Goal: Task Accomplishment & Management: Manage account settings

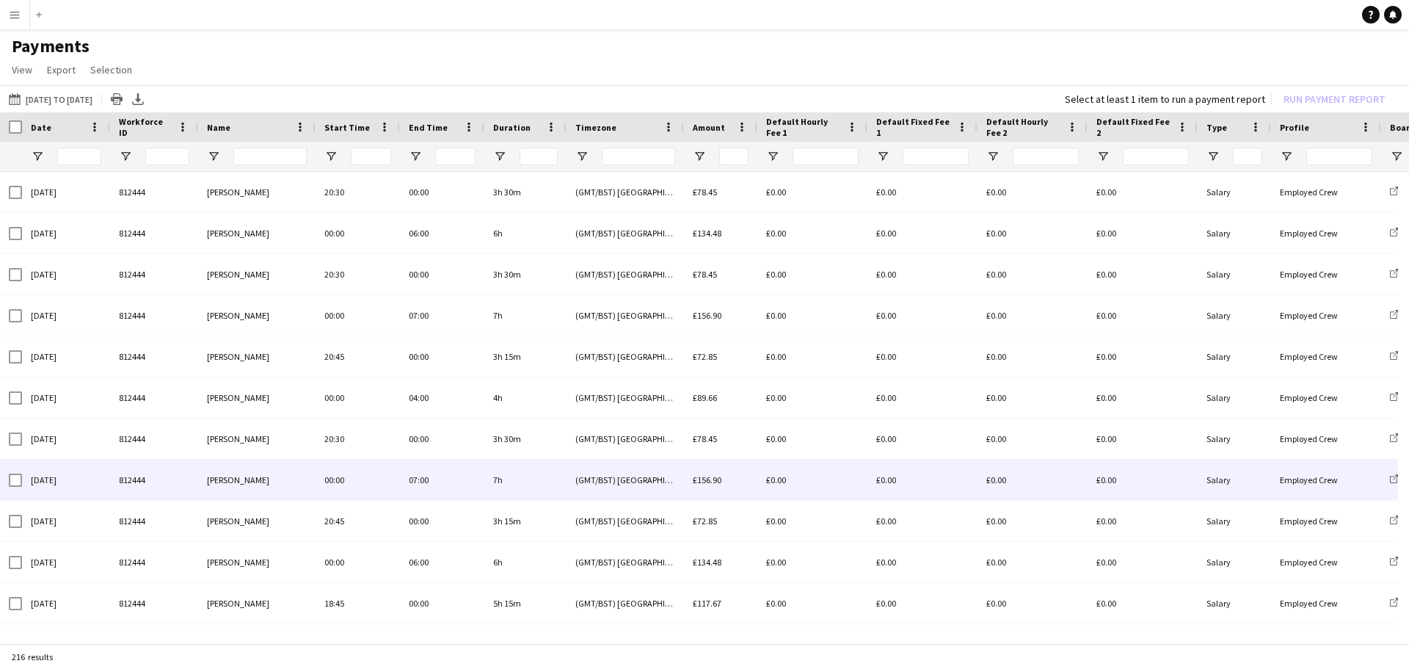
scroll to position [147, 0]
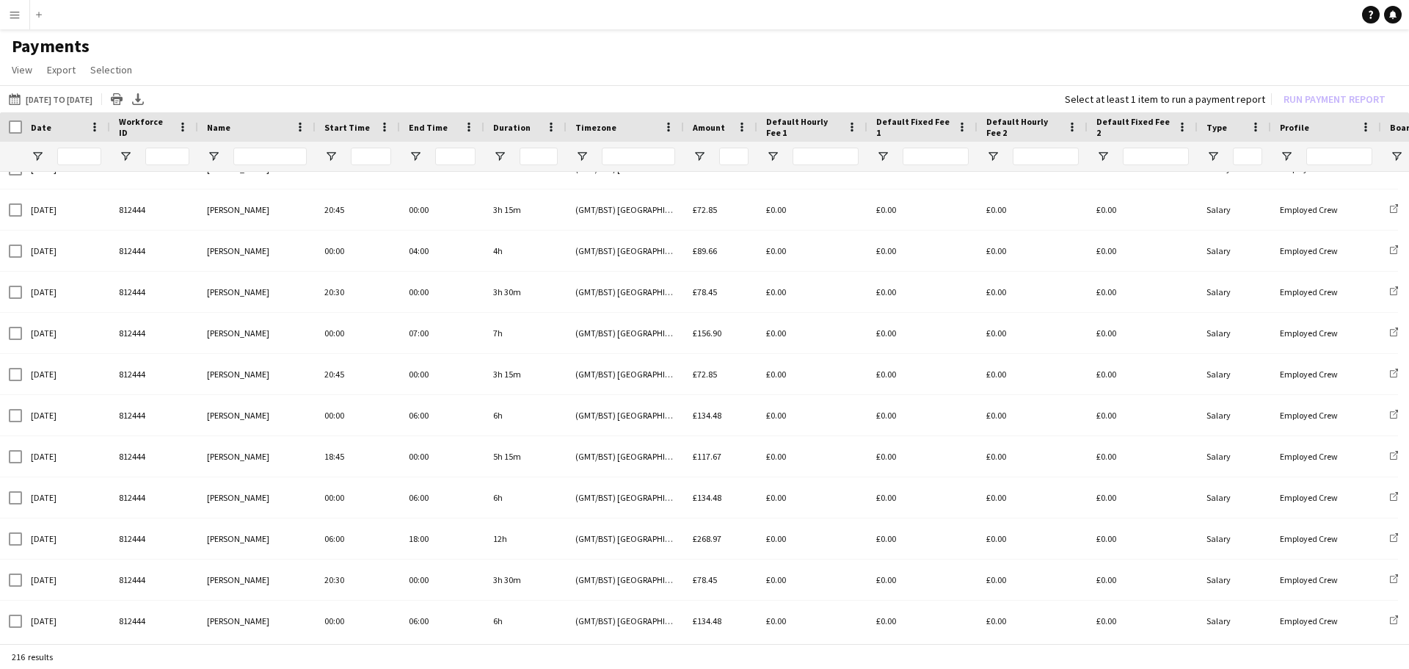
drag, startPoint x: 19, startPoint y: 18, endPoint x: 24, endPoint y: 28, distance: 10.8
click at [19, 18] on app-icon "Menu" at bounding box center [15, 15] width 12 height 12
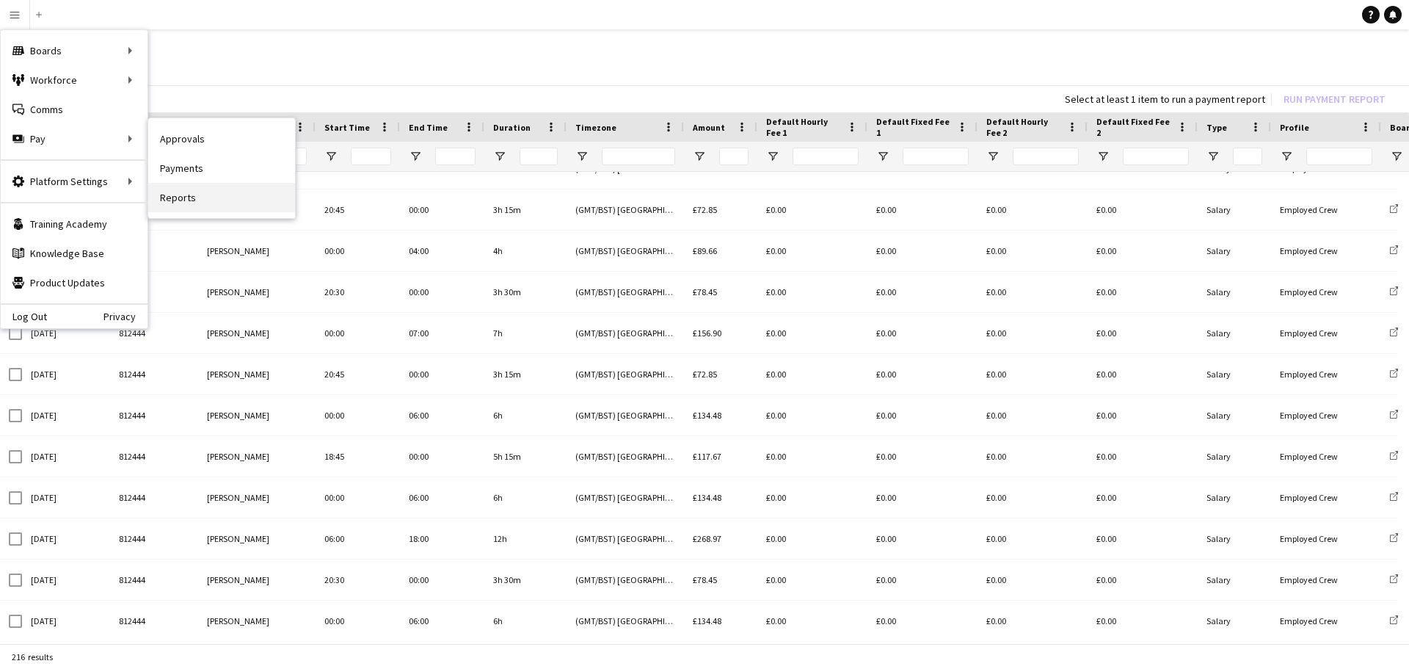
click at [193, 200] on link "Reports" at bounding box center [221, 197] width 147 height 29
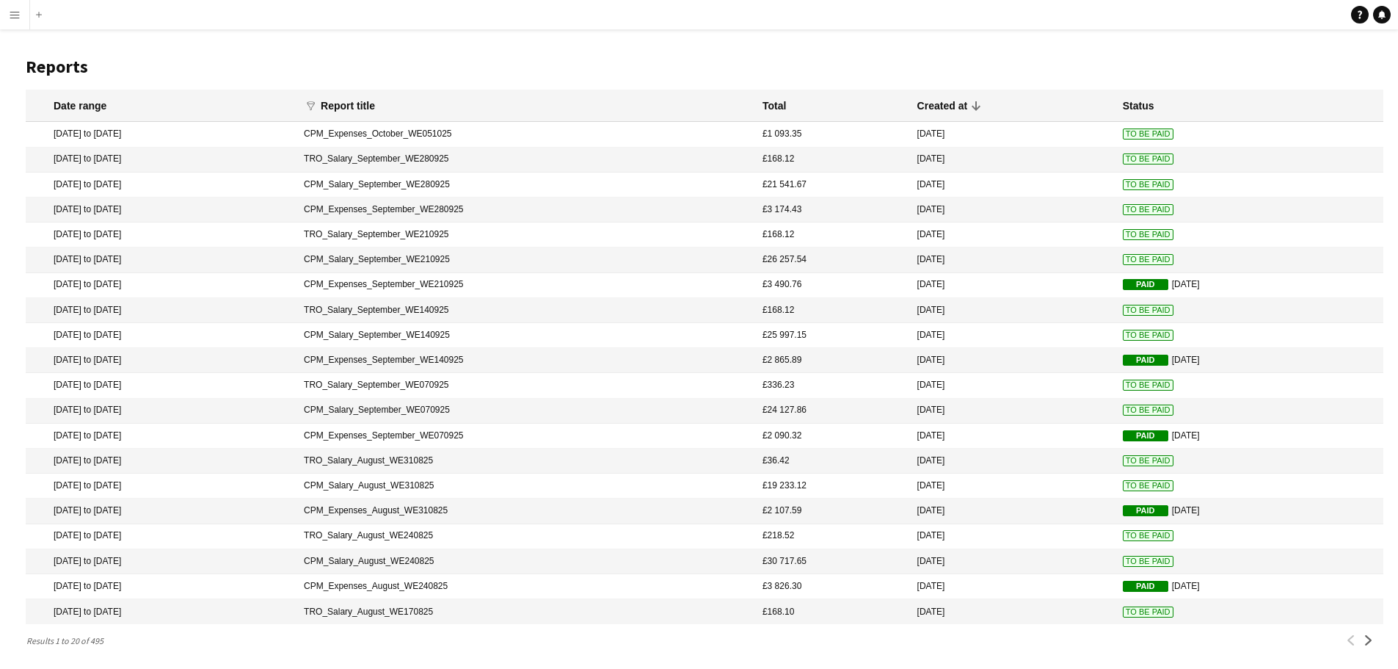
click at [20, 12] on app-icon "Menu" at bounding box center [15, 15] width 12 height 12
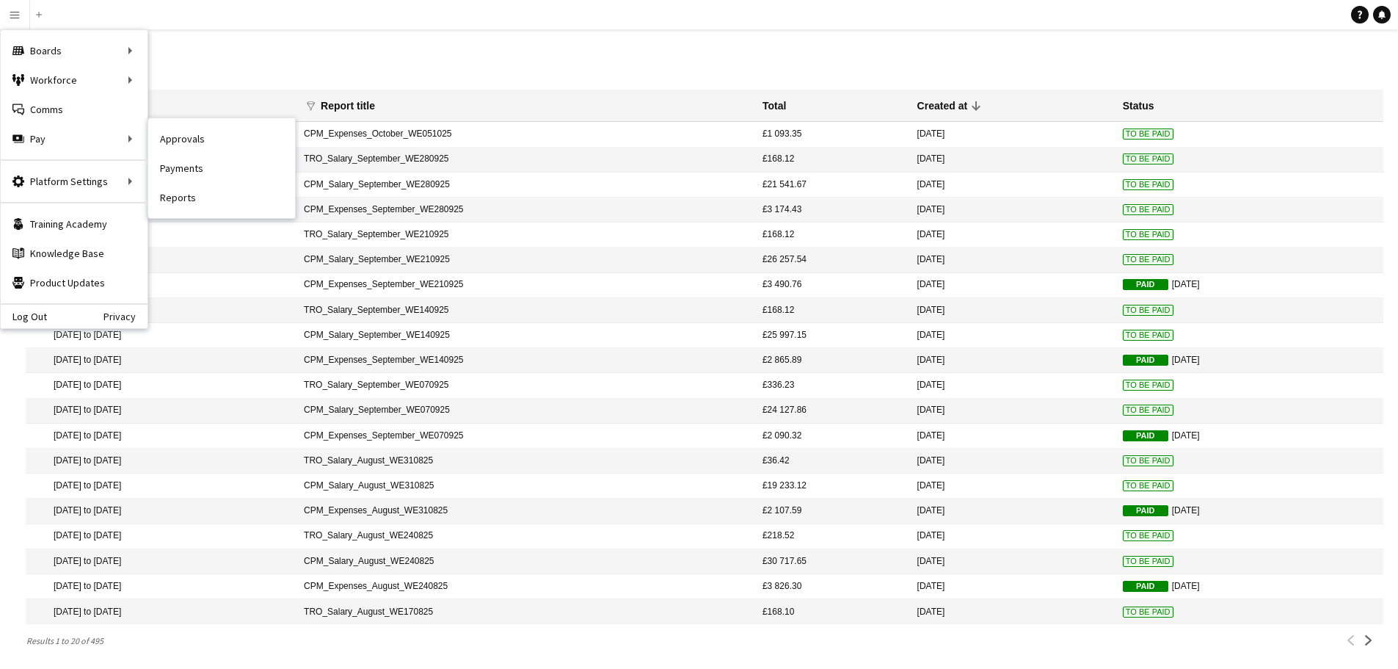
drag, startPoint x: 172, startPoint y: 136, endPoint x: 190, endPoint y: 151, distance: 22.9
click at [173, 136] on link "Approvals" at bounding box center [221, 138] width 147 height 29
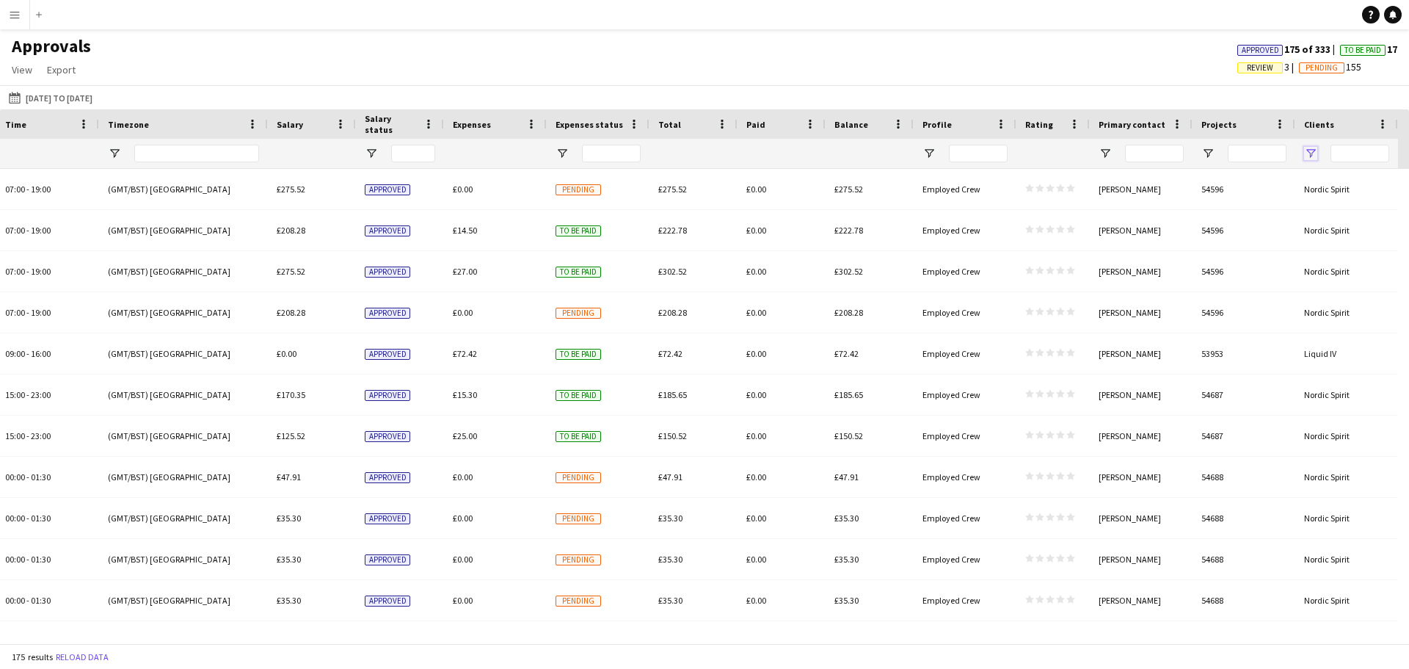
click at [1311, 150] on span "Open Filter Menu" at bounding box center [1310, 153] width 13 height 13
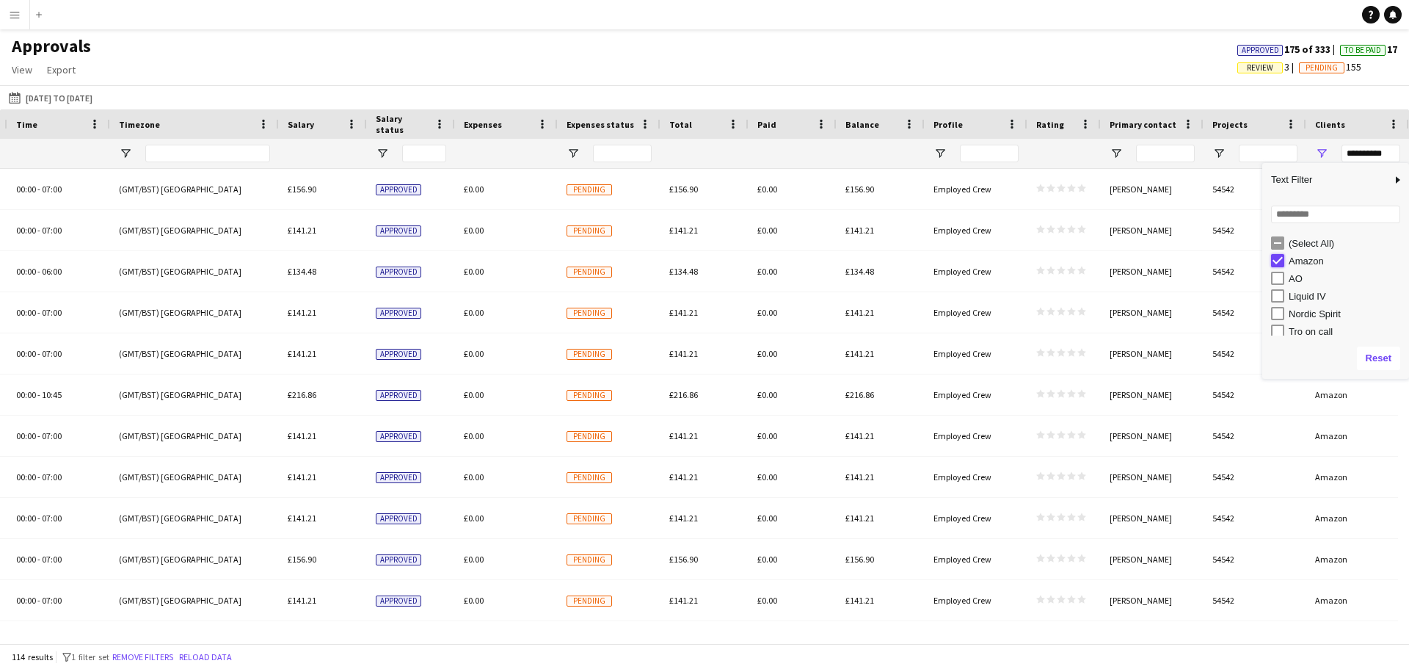
type input "***"
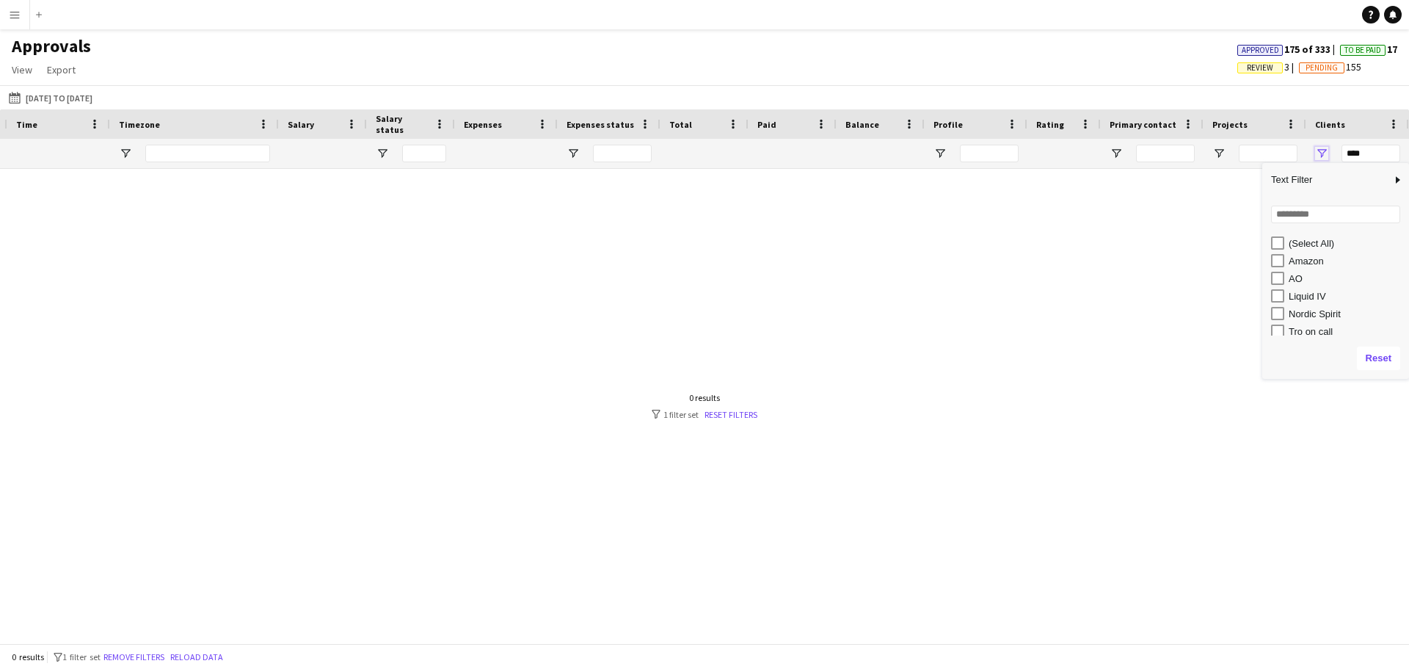
click at [1321, 149] on span "Open Filter Menu" at bounding box center [1321, 153] width 13 height 13
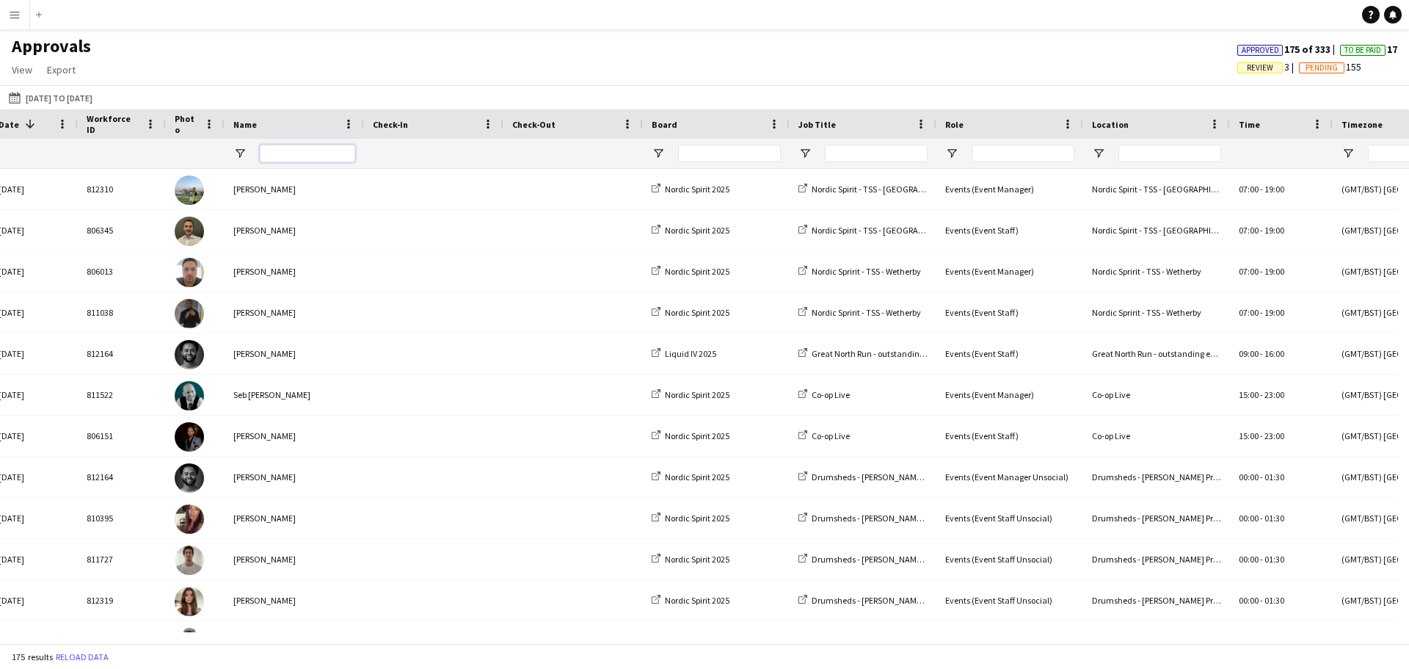
click at [289, 155] on input "Name Filter Input" at bounding box center [307, 154] width 95 height 18
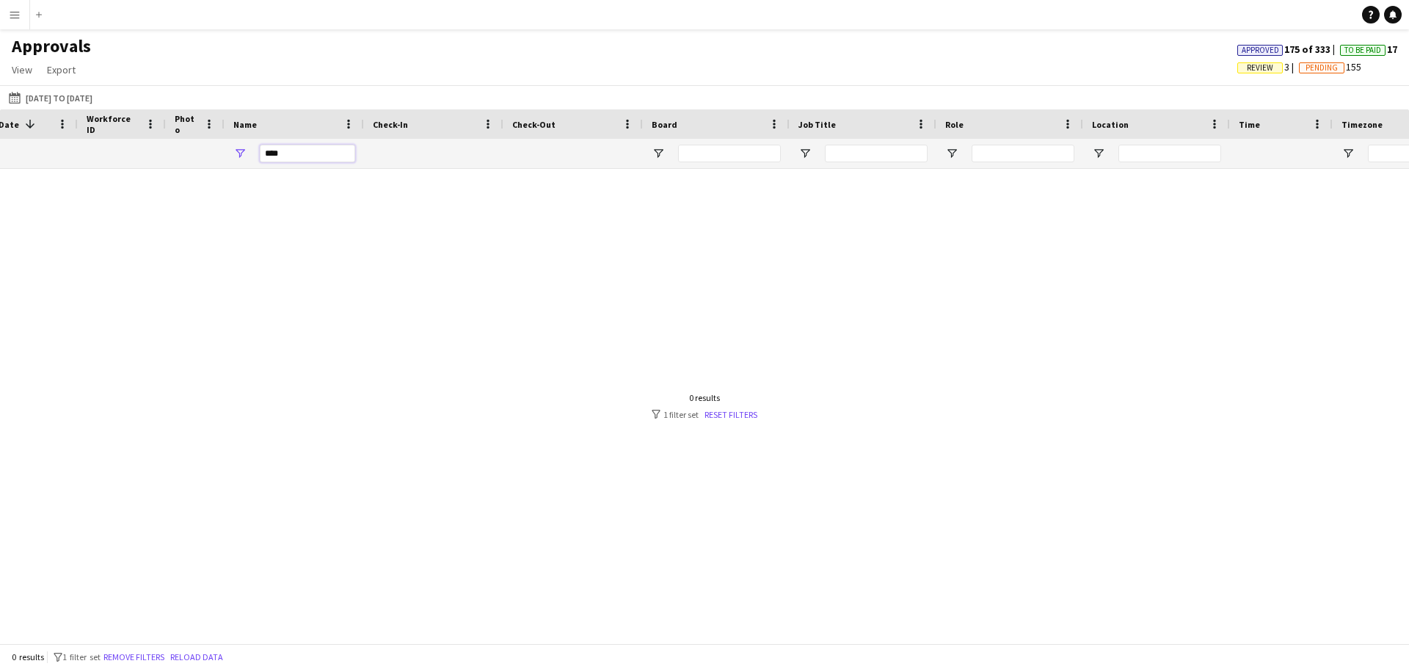
click at [269, 154] on input "****" at bounding box center [307, 154] width 95 height 18
type input "****"
click at [276, 261] on div at bounding box center [704, 400] width 1409 height 463
click at [311, 149] on input "****" at bounding box center [307, 154] width 95 height 18
click at [735, 410] on link "Reset filters" at bounding box center [730, 414] width 53 height 11
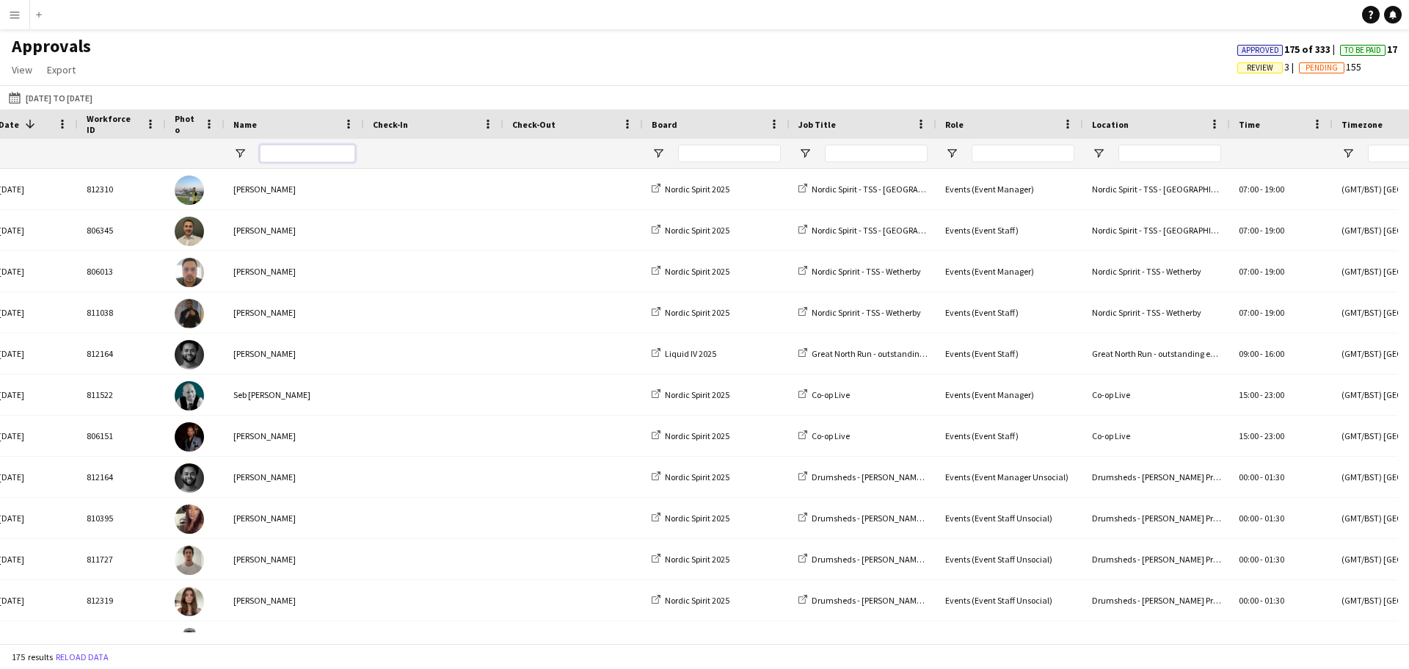
click at [313, 158] on input "Name Filter Input" at bounding box center [307, 154] width 95 height 18
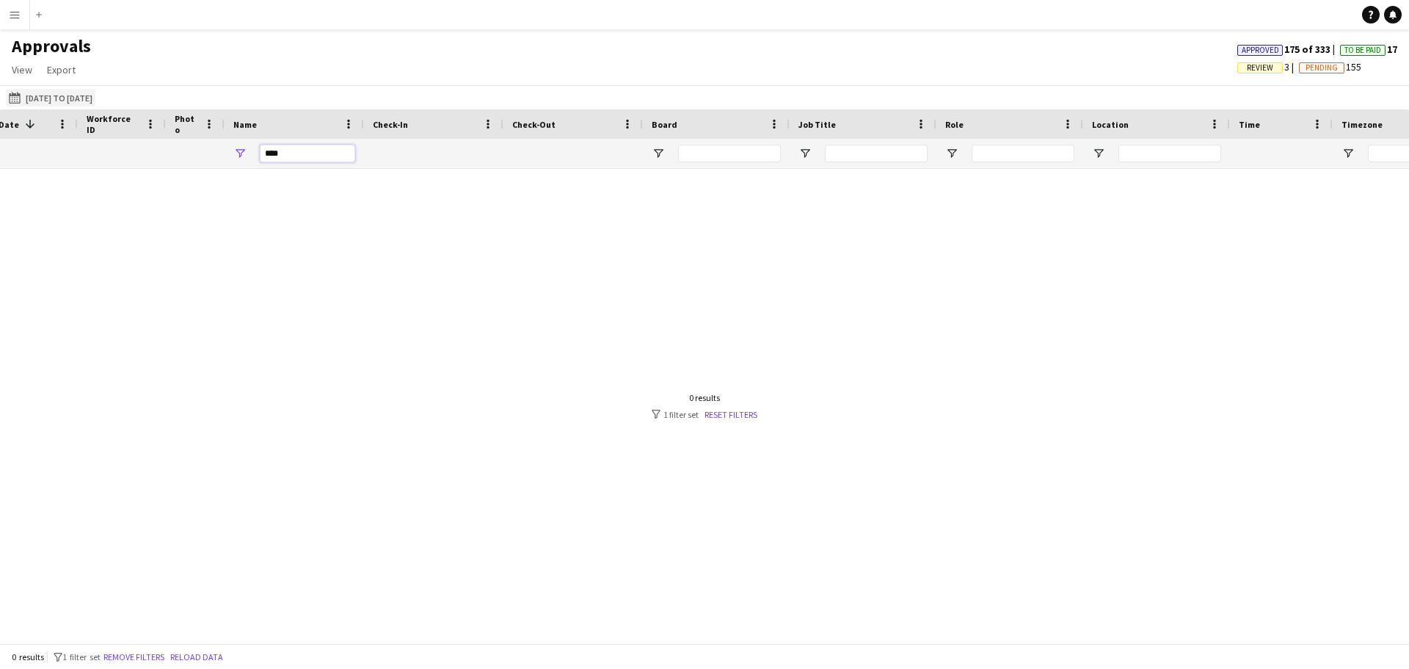
type input "****"
click at [81, 102] on button "[DATE] to [DATE] [DATE] to [DATE]" at bounding box center [51, 98] width 90 height 18
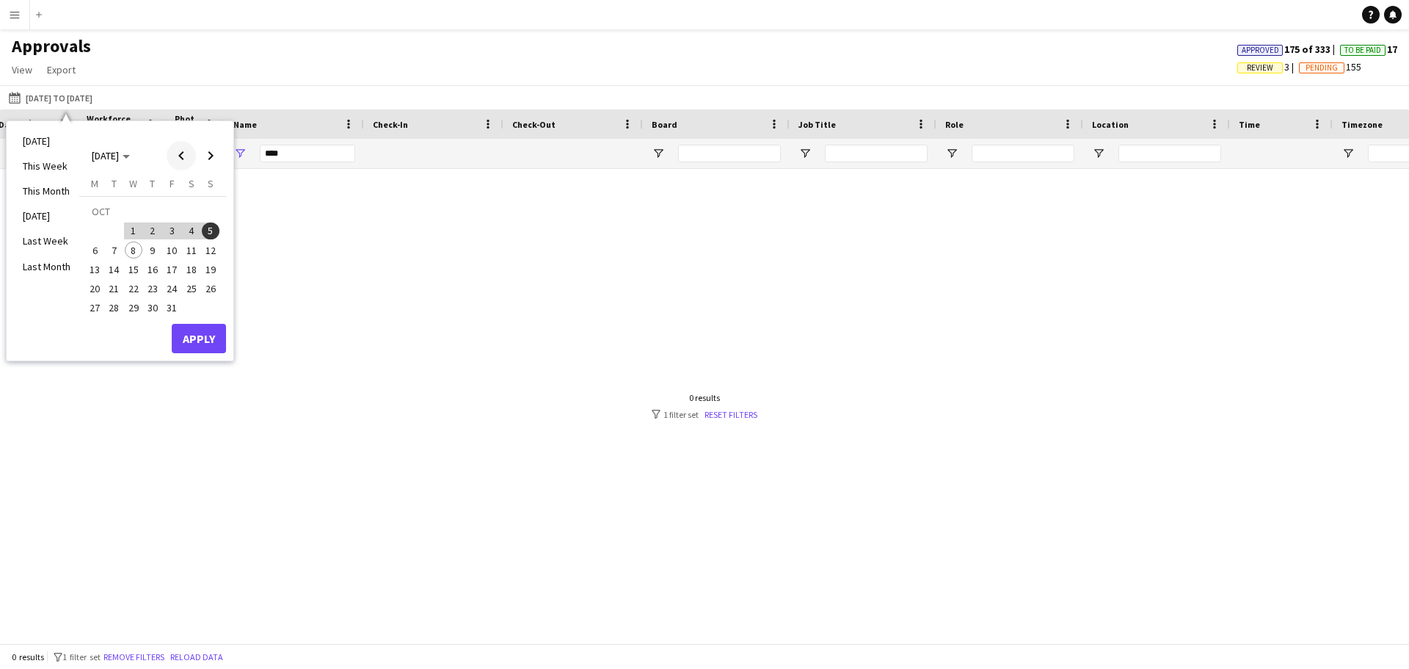
click at [182, 156] on span "Previous month" at bounding box center [181, 155] width 29 height 29
click at [182, 155] on span "Previous month" at bounding box center [181, 155] width 29 height 29
click at [207, 160] on span "Next month" at bounding box center [210, 155] width 29 height 29
click at [211, 159] on span "Next month" at bounding box center [210, 155] width 29 height 29
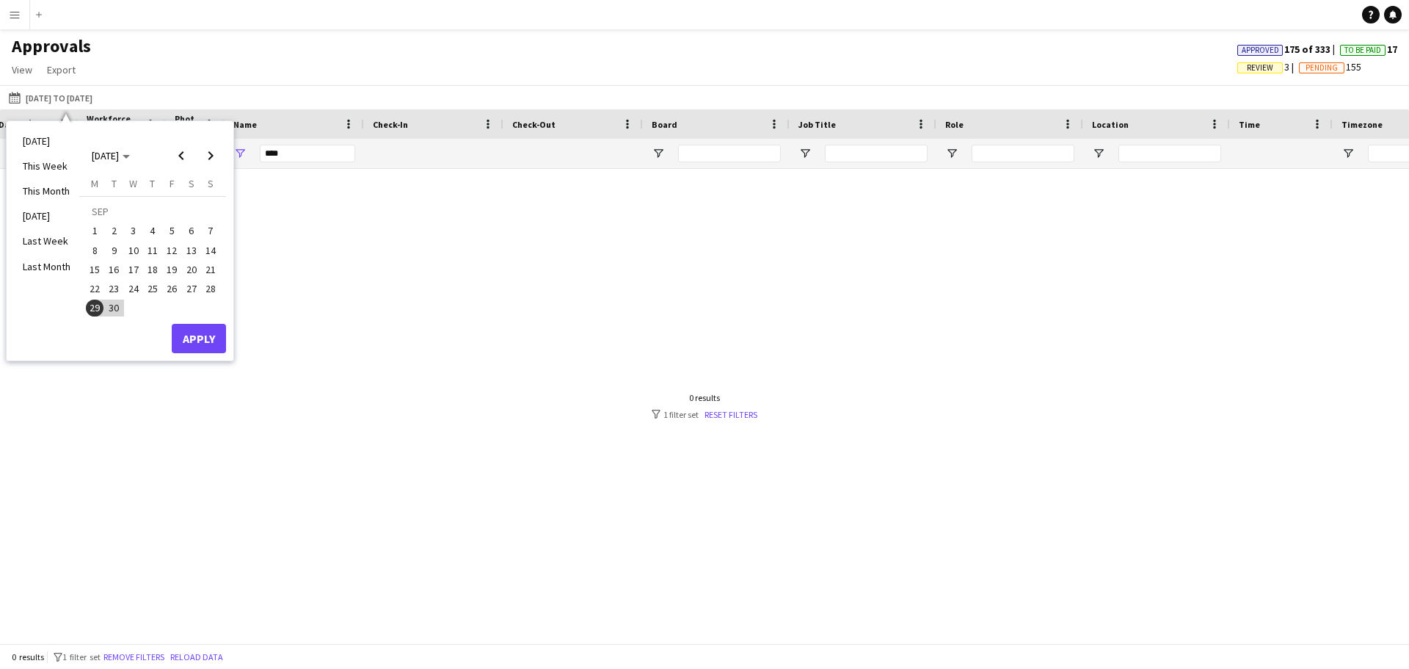
click at [92, 228] on span "1" at bounding box center [95, 231] width 18 height 18
click at [208, 285] on span "28" at bounding box center [211, 289] width 18 height 18
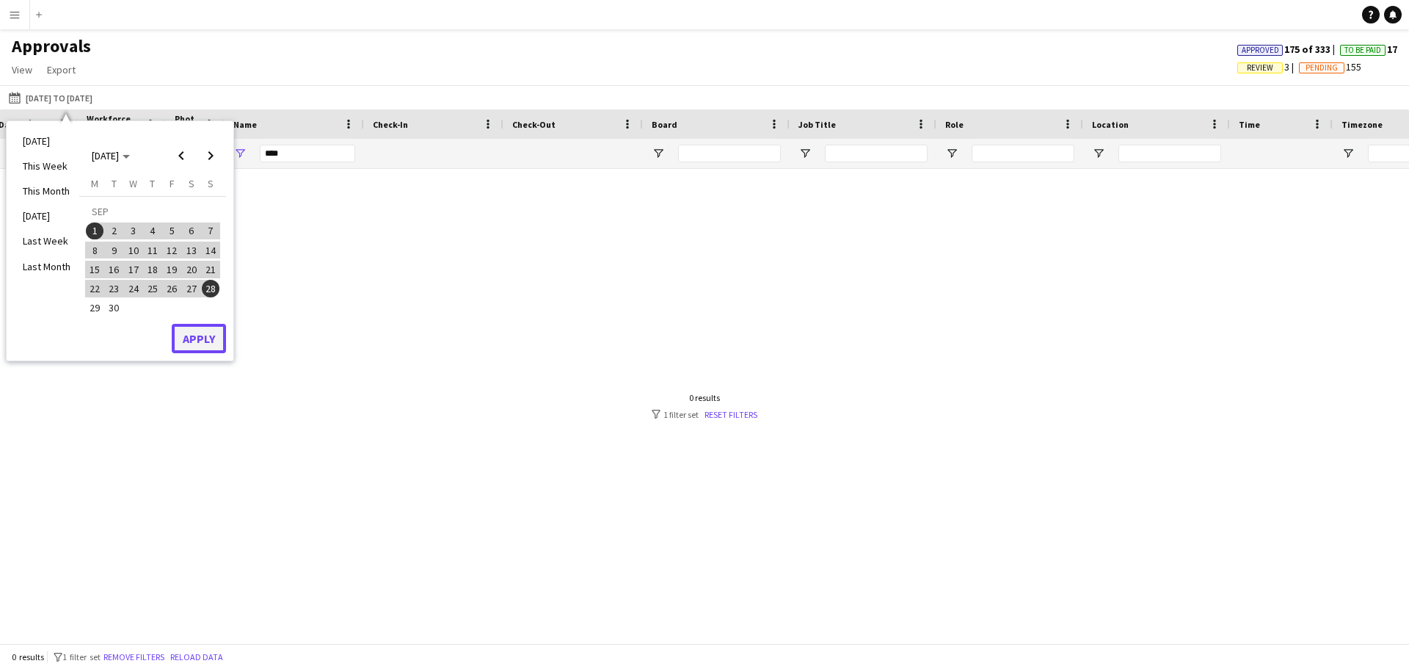
click at [189, 333] on button "Apply" at bounding box center [199, 338] width 54 height 29
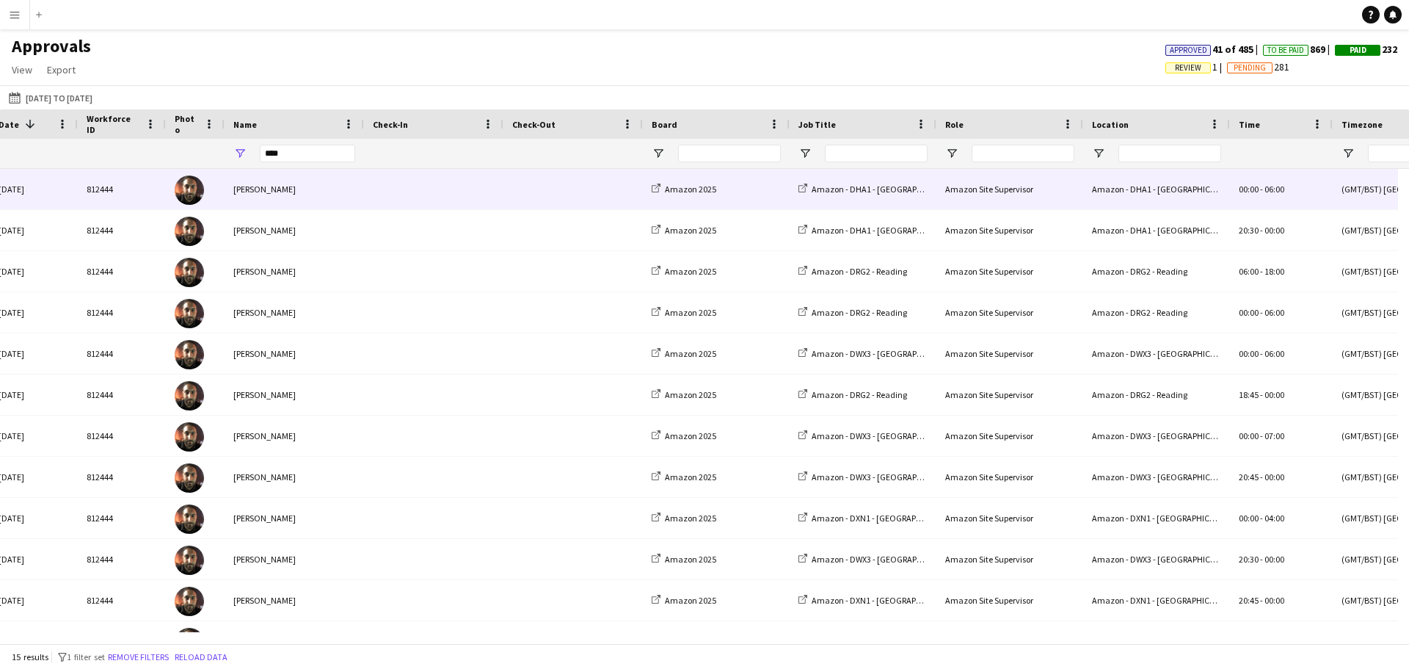
click at [1222, 192] on div "Amazon - DHA1 - [GEOGRAPHIC_DATA]" at bounding box center [1156, 189] width 147 height 40
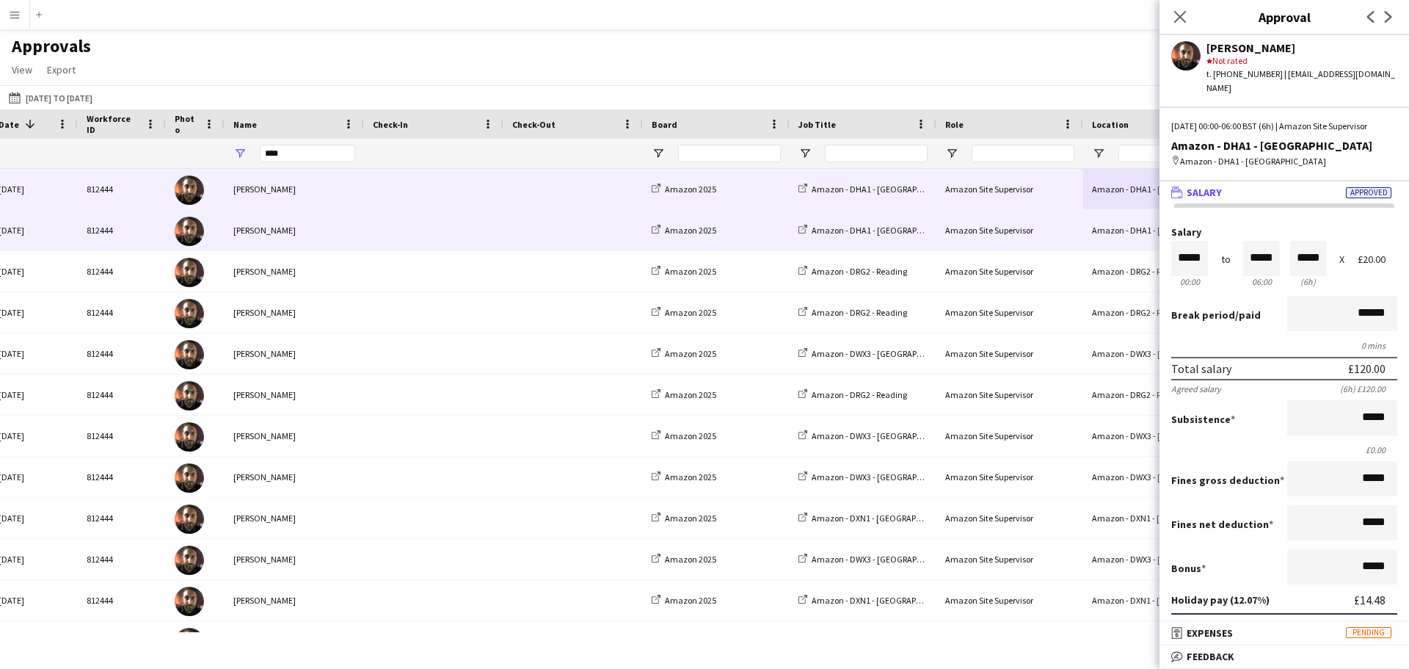
click at [751, 229] on div "Amazon 2025" at bounding box center [716, 230] width 147 height 40
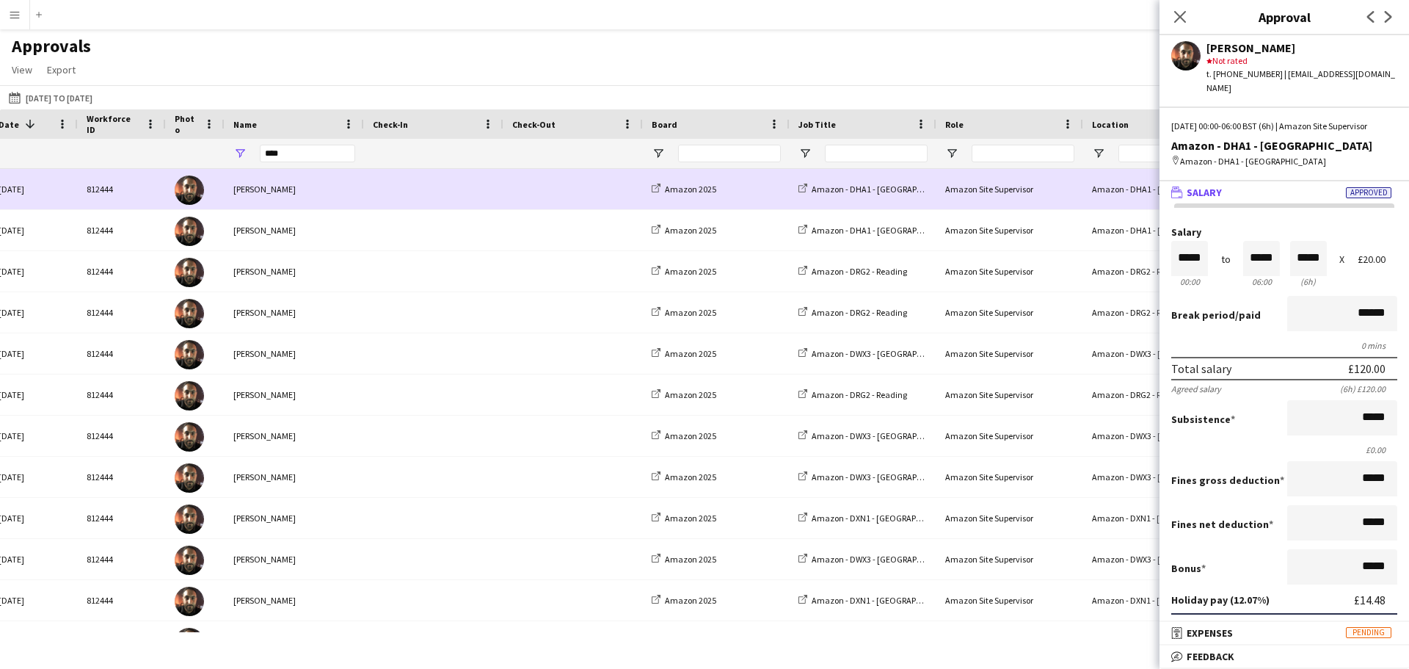
click at [743, 186] on div "Amazon 2025" at bounding box center [716, 189] width 147 height 40
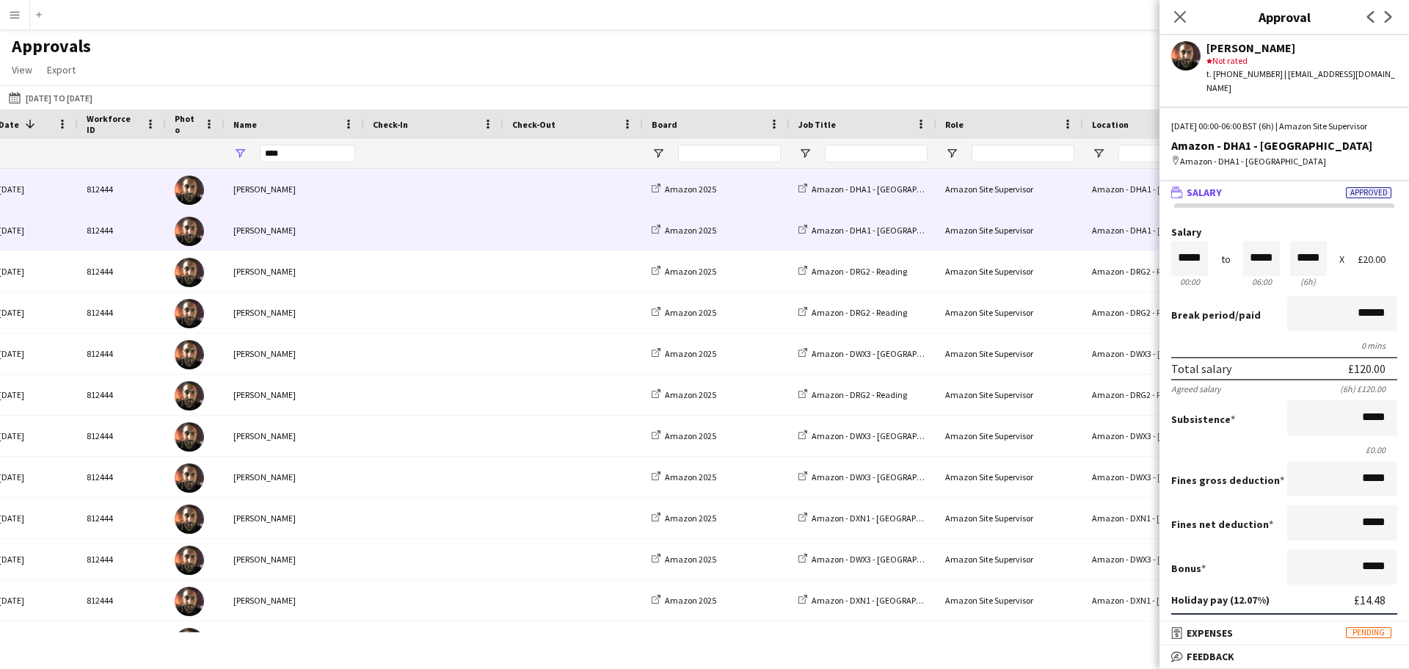
click at [740, 233] on div "Amazon 2025" at bounding box center [716, 230] width 147 height 40
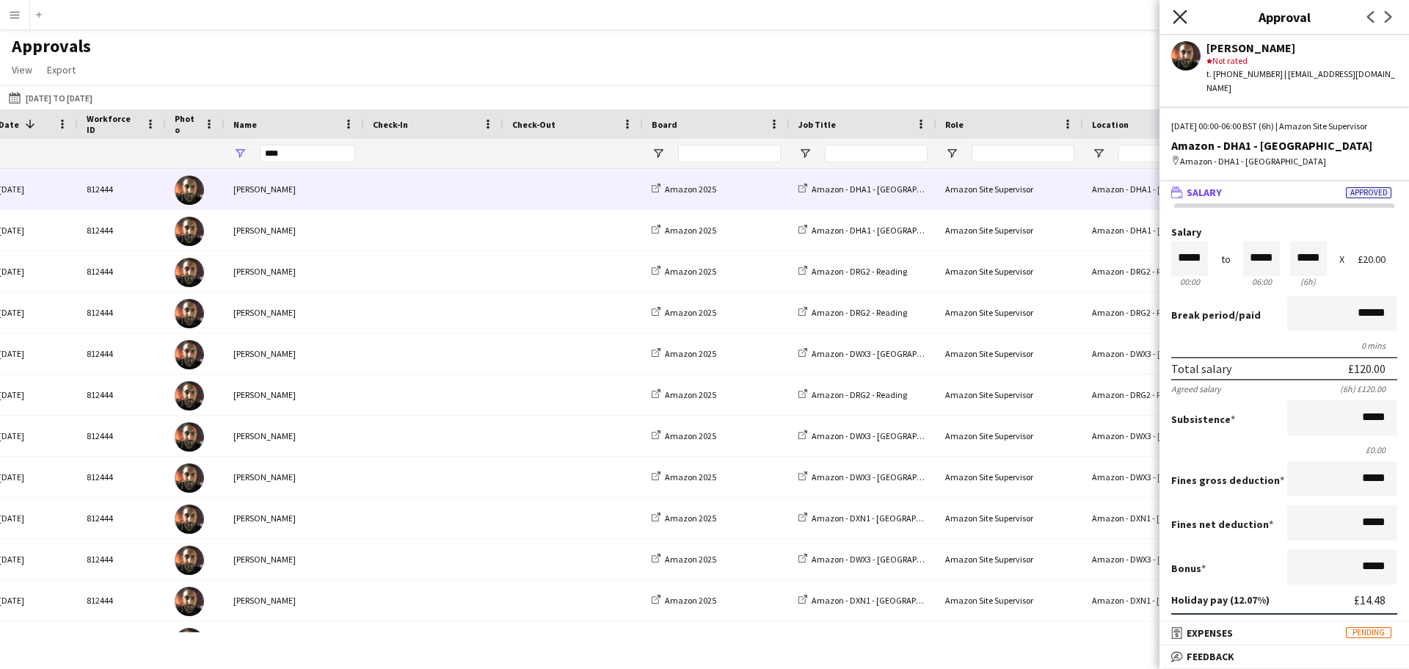
click at [1176, 12] on icon at bounding box center [1180, 17] width 14 height 14
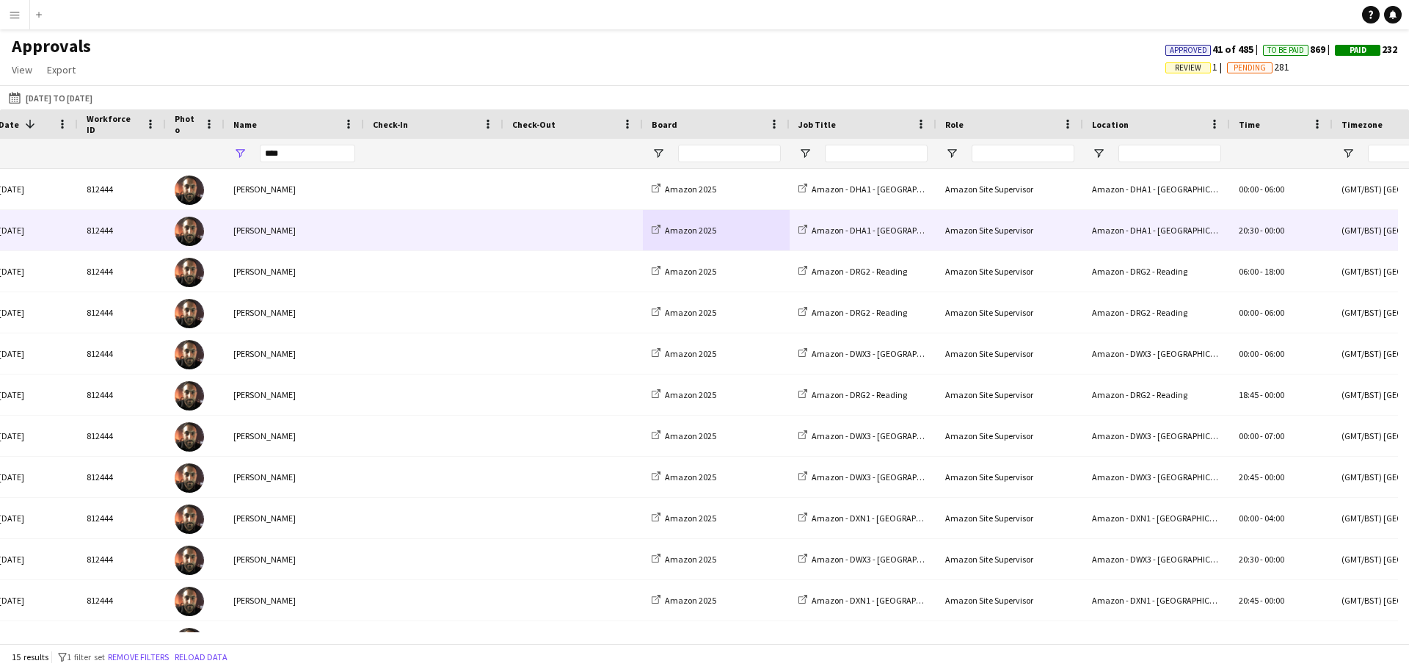
click at [762, 228] on div "Amazon 2025" at bounding box center [716, 230] width 147 height 40
click at [622, 225] on span at bounding box center [573, 230] width 122 height 40
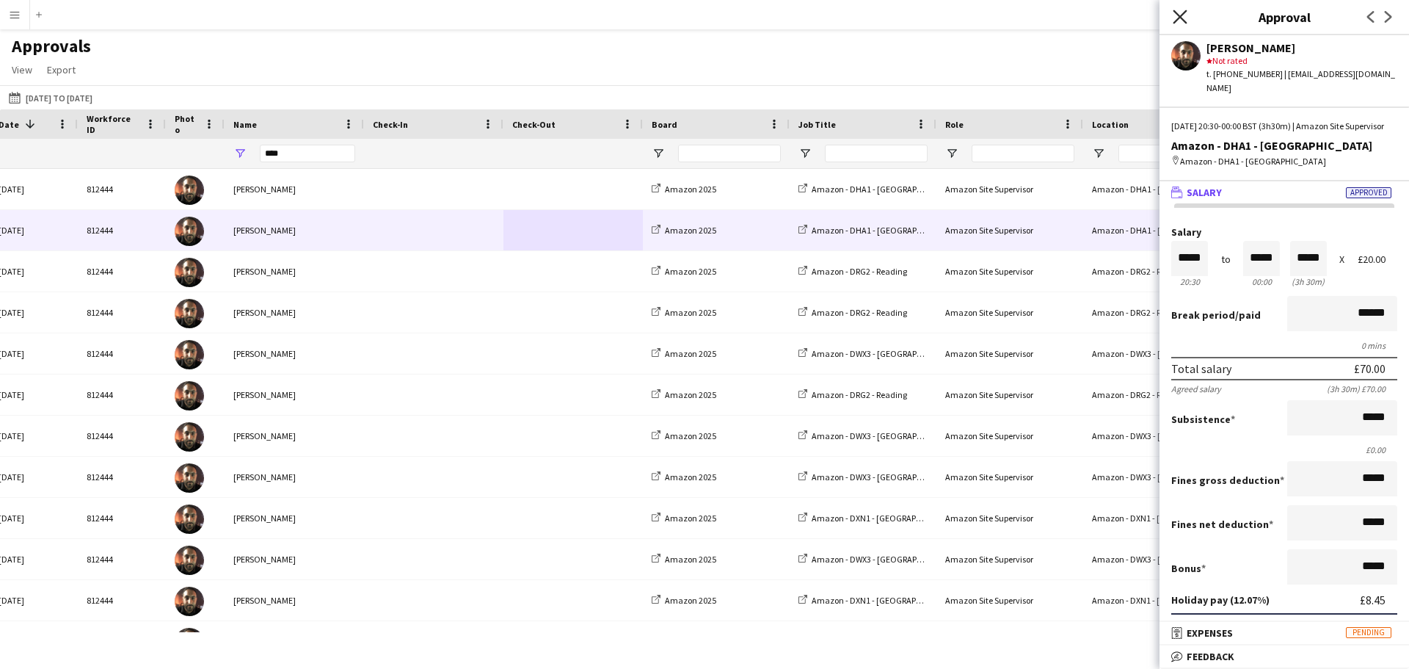
click at [1182, 21] on icon "Close pop-in" at bounding box center [1180, 17] width 14 height 14
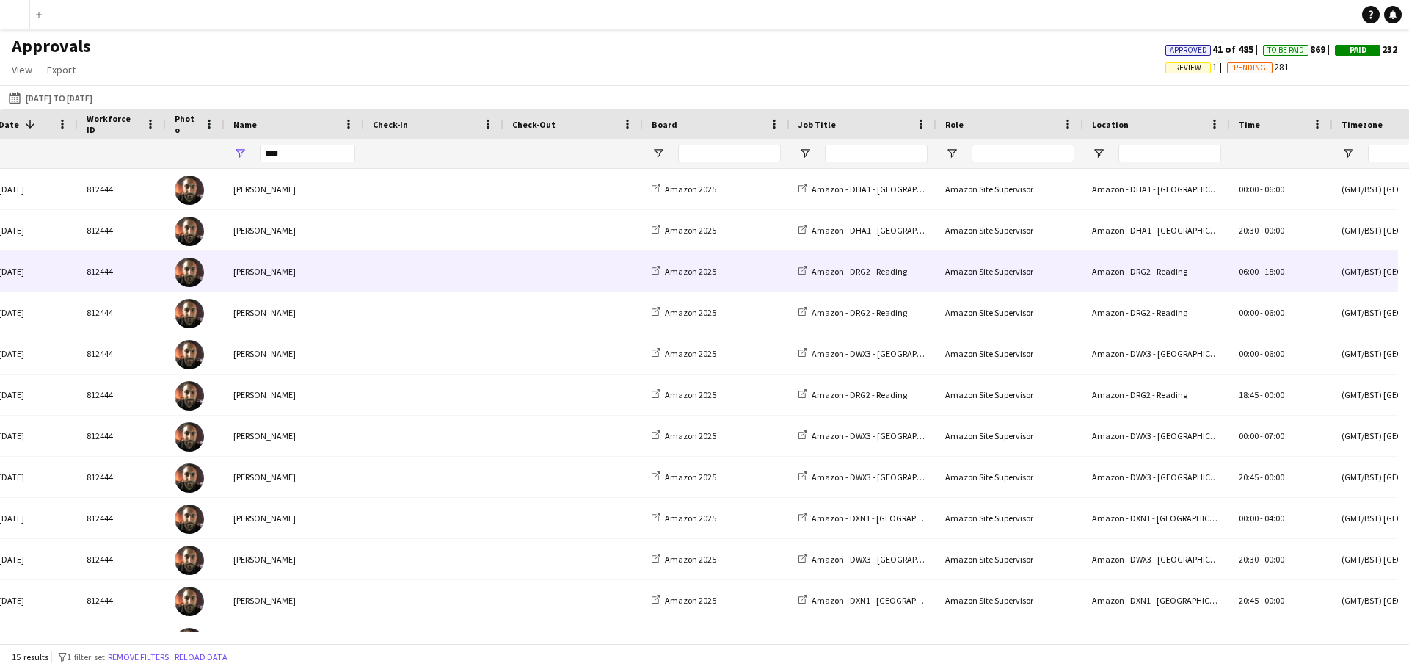
click at [581, 273] on span at bounding box center [573, 271] width 122 height 40
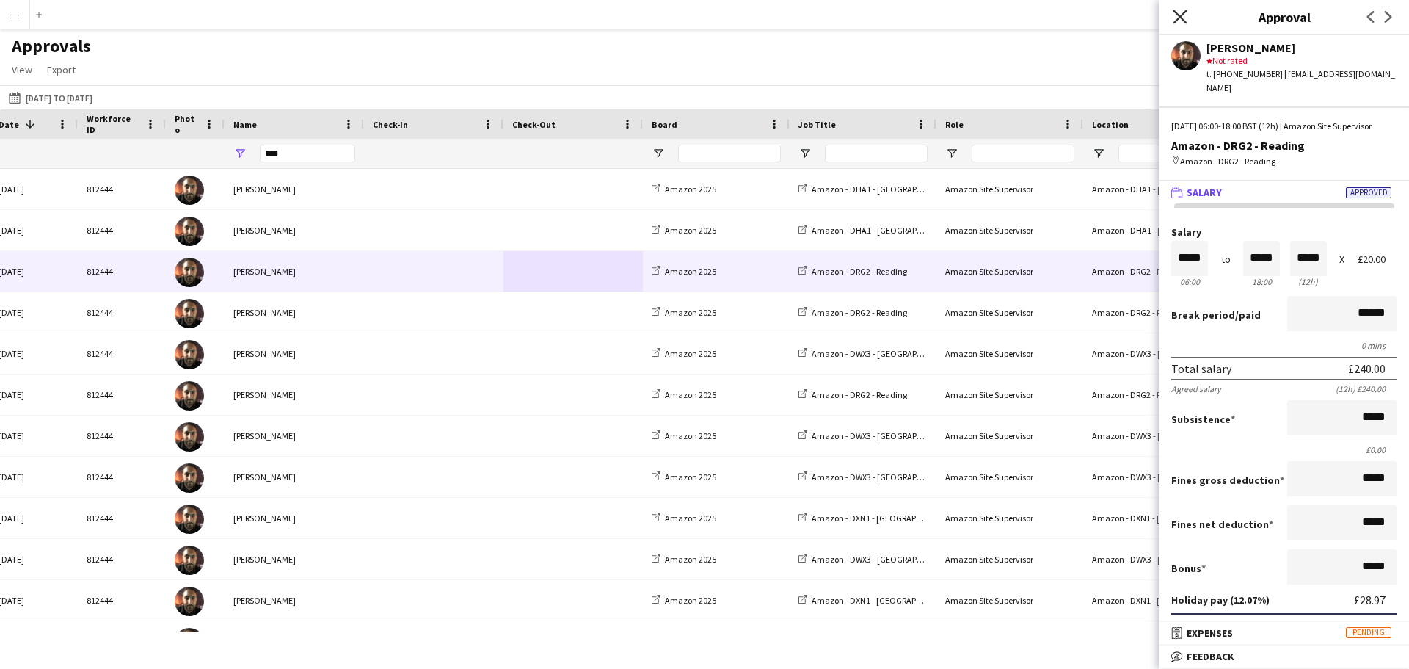
click at [1184, 12] on icon at bounding box center [1180, 17] width 14 height 14
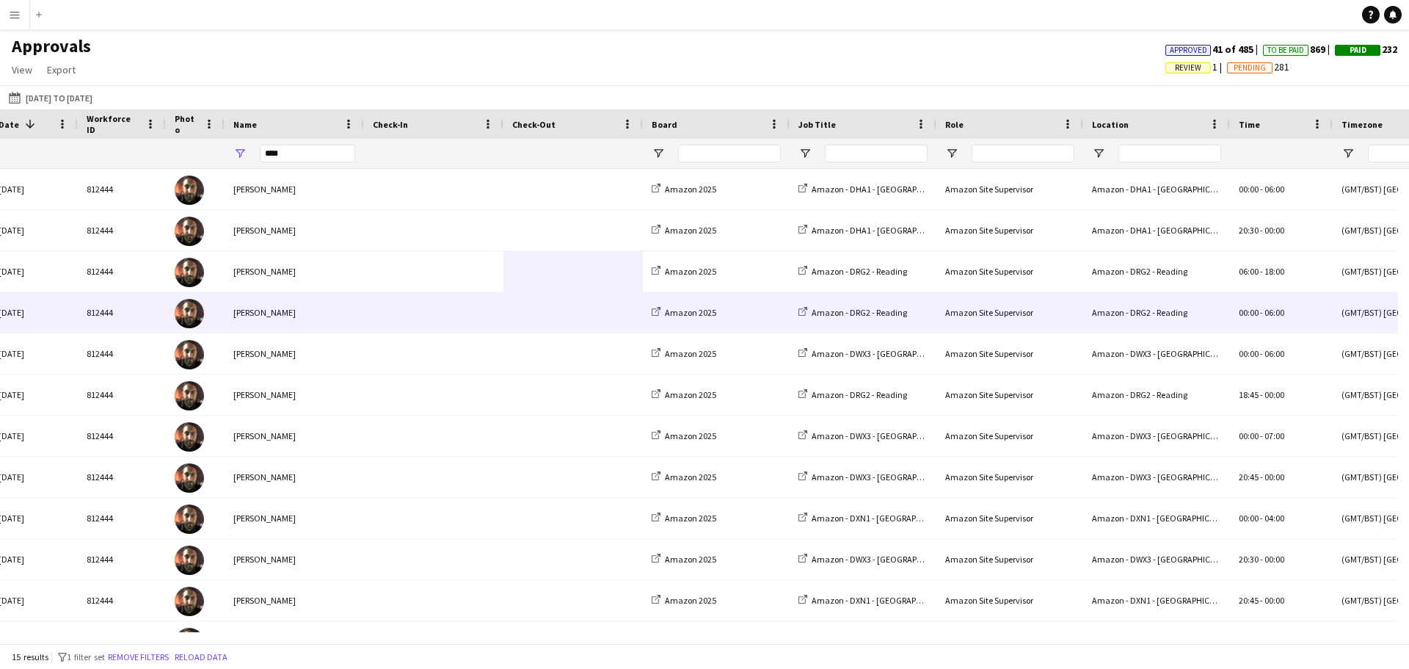
click at [491, 318] on span at bounding box center [434, 312] width 122 height 40
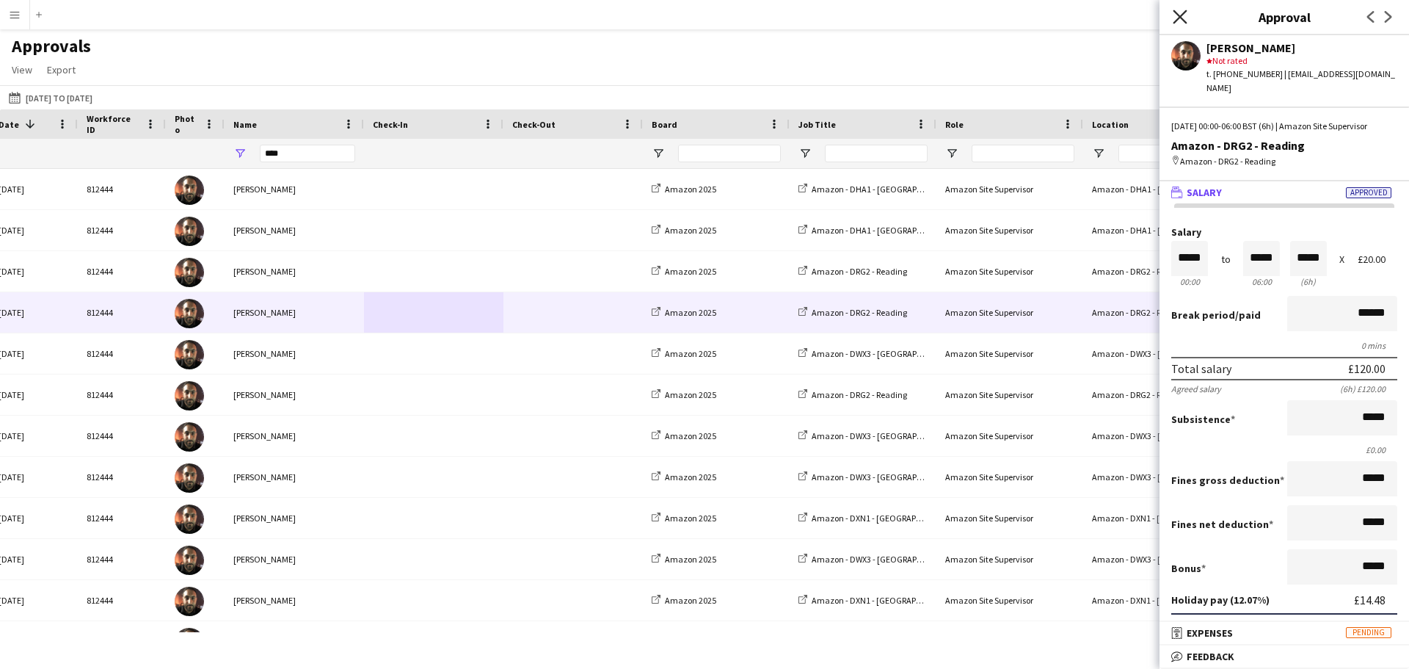
click at [1185, 13] on icon "Close pop-in" at bounding box center [1180, 17] width 14 height 14
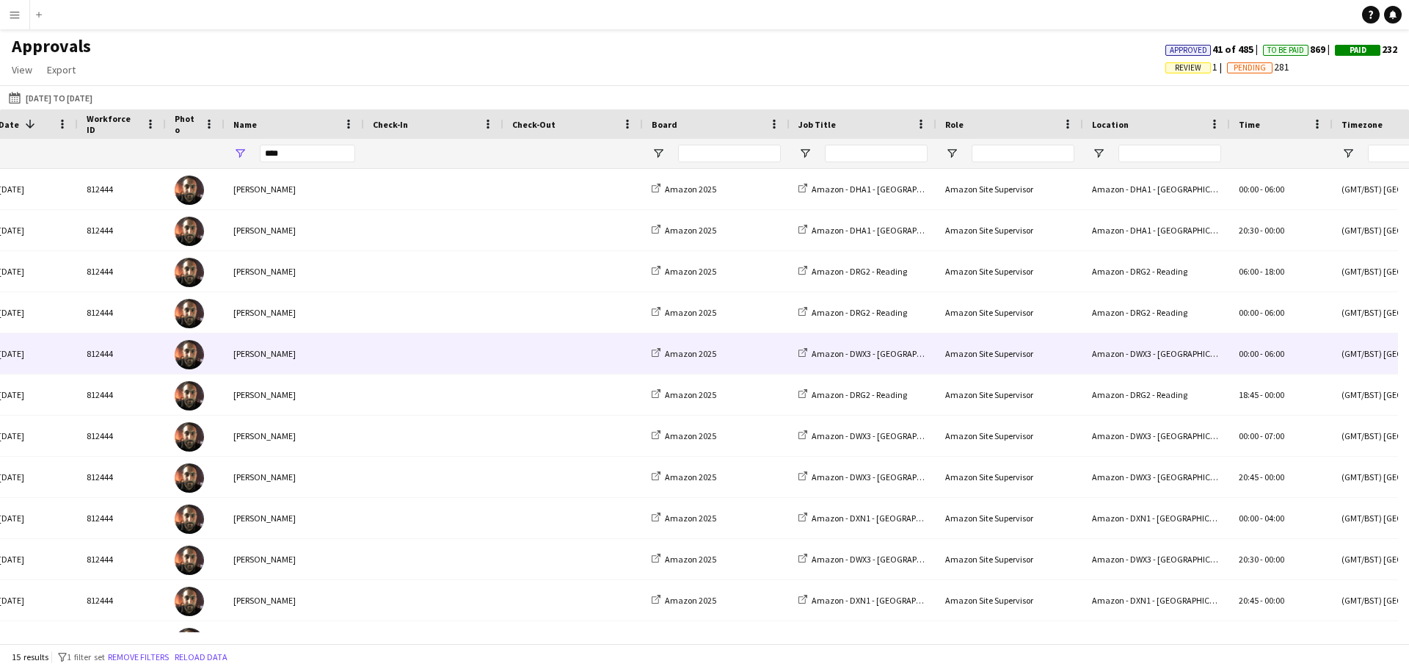
click at [603, 351] on span at bounding box center [573, 353] width 122 height 40
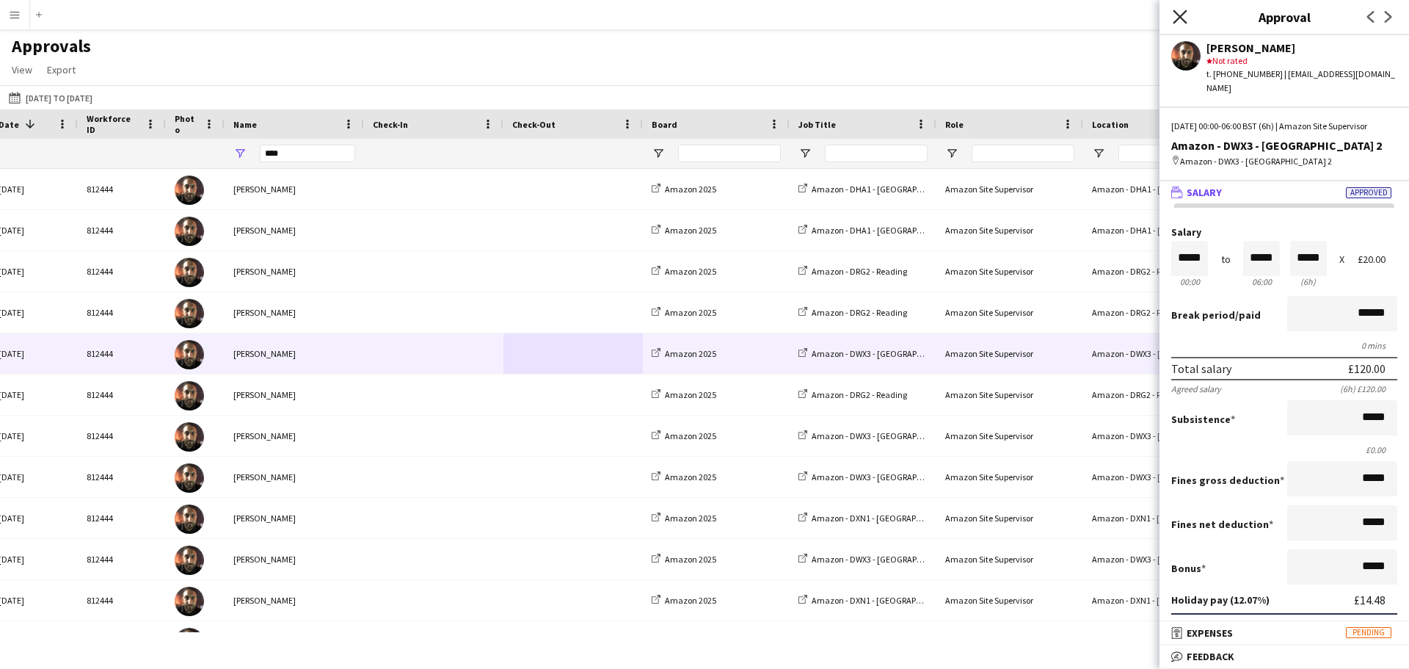
click at [1174, 15] on icon "Close pop-in" at bounding box center [1180, 17] width 14 height 14
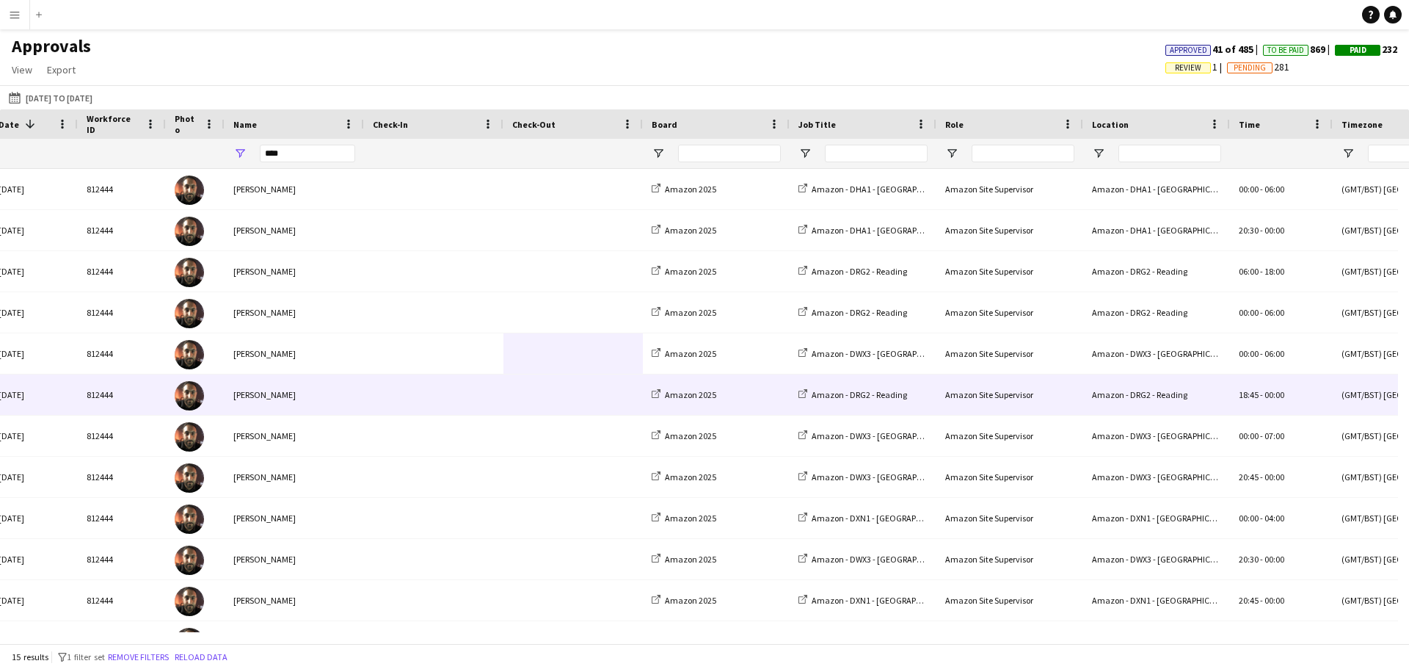
click at [467, 398] on span at bounding box center [434, 394] width 122 height 40
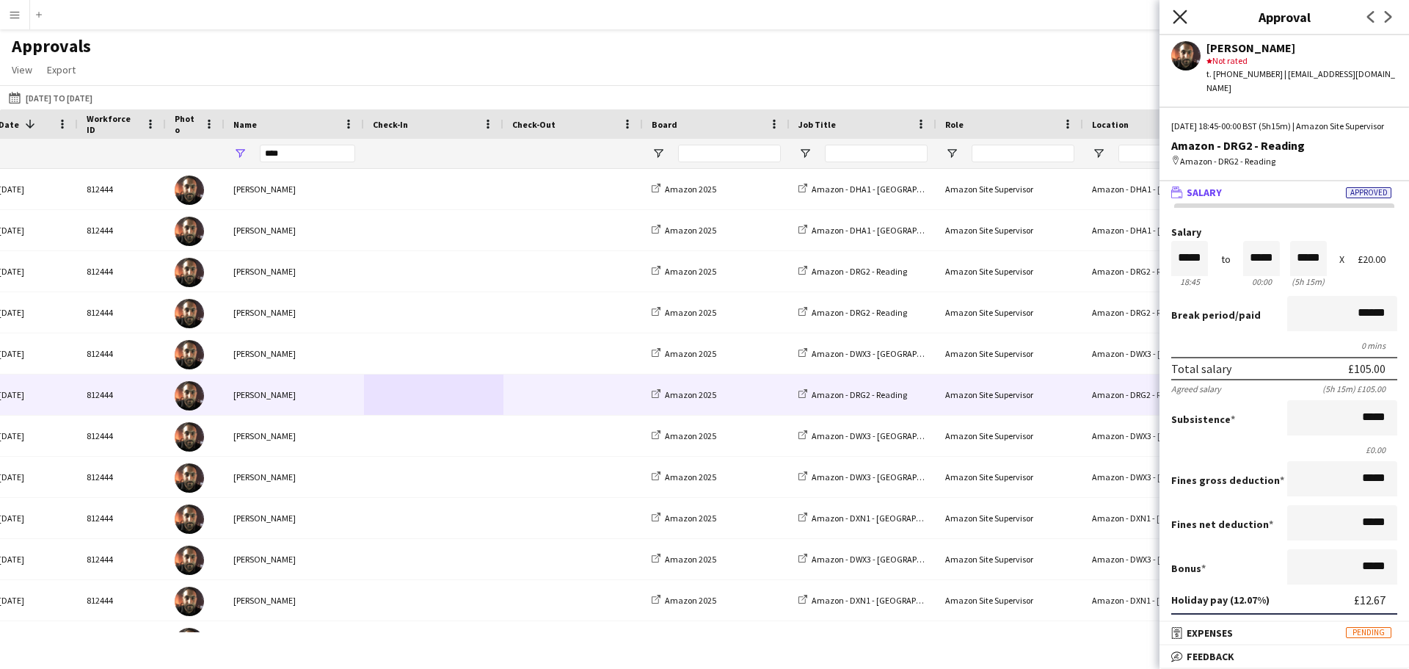
click at [1174, 19] on icon "Close pop-in" at bounding box center [1180, 17] width 14 height 14
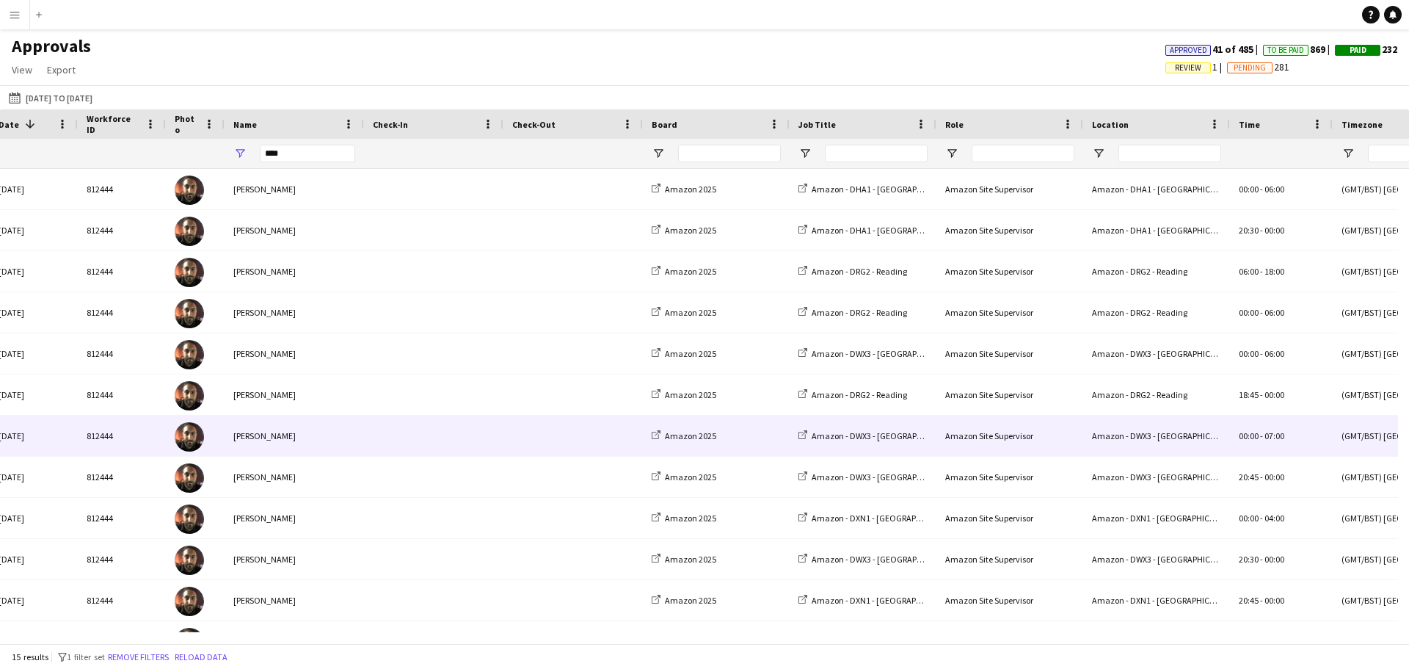
click at [594, 434] on span at bounding box center [573, 435] width 122 height 40
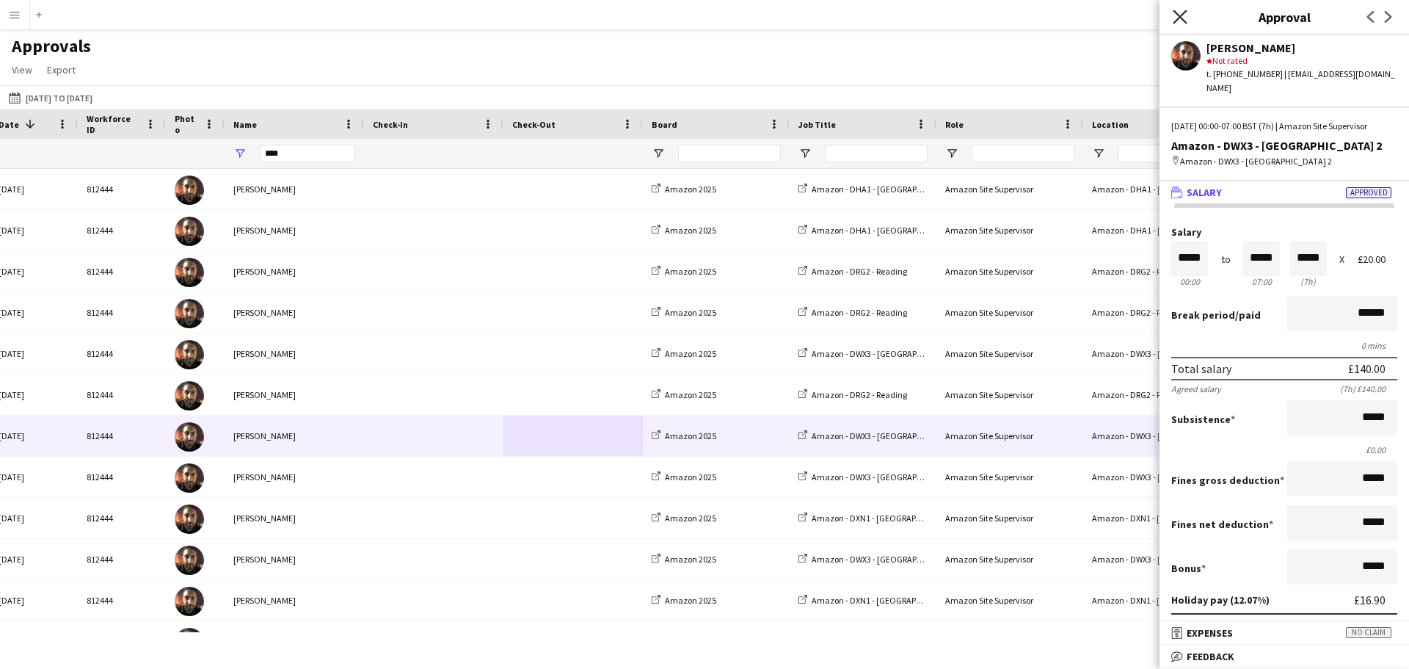
drag, startPoint x: 1183, startPoint y: 13, endPoint x: 1088, endPoint y: 103, distance: 130.3
click at [1183, 13] on icon at bounding box center [1180, 17] width 12 height 12
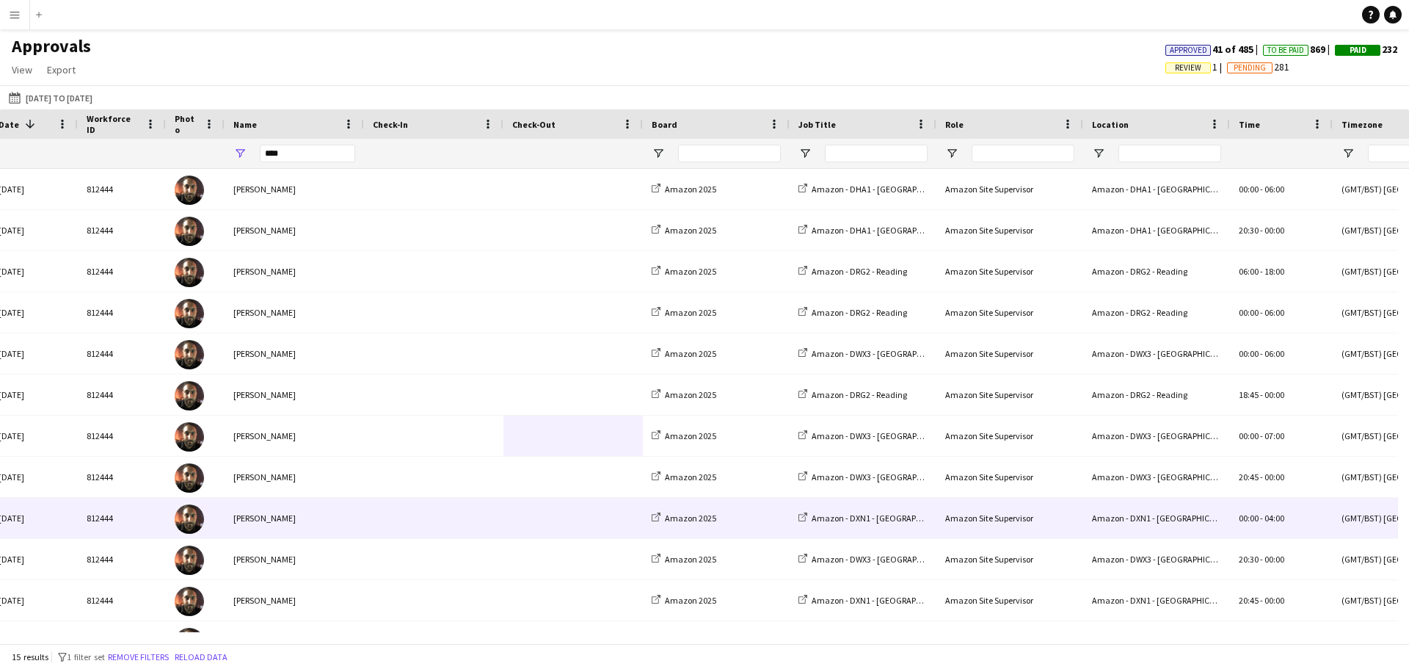
click at [478, 493] on span at bounding box center [434, 476] width 122 height 40
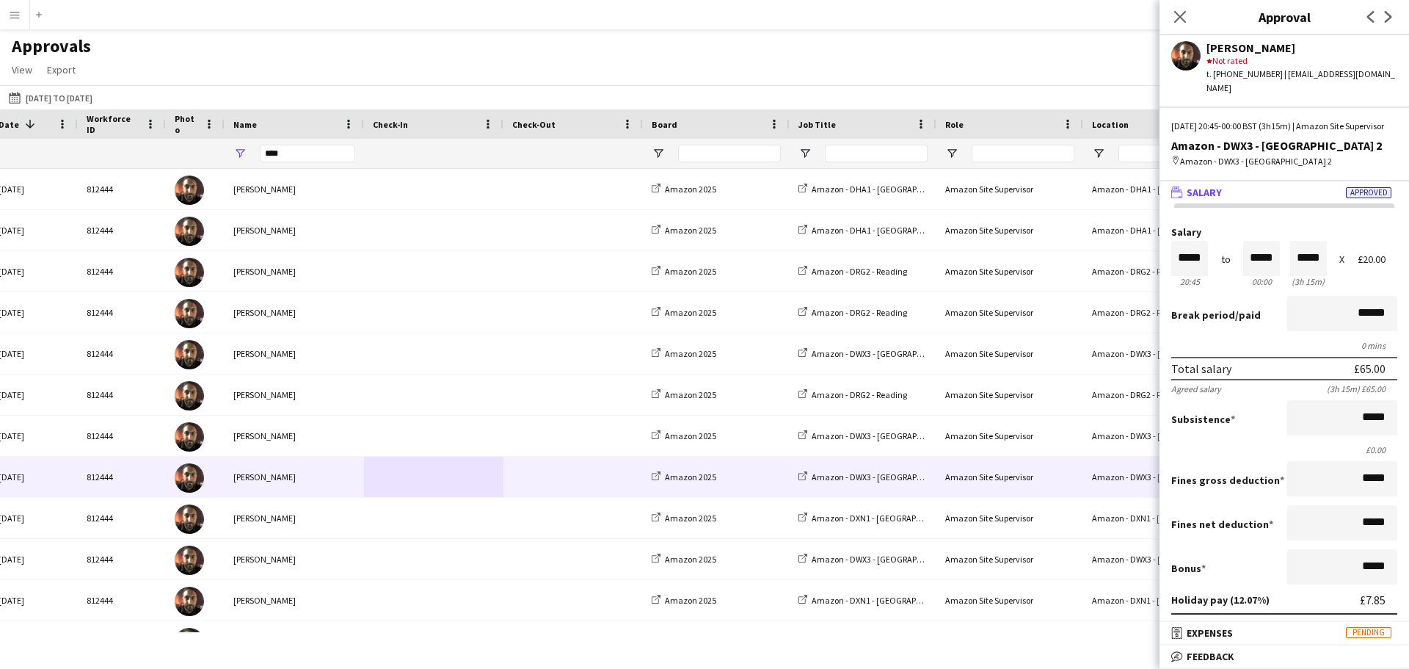
drag, startPoint x: 1175, startPoint y: 12, endPoint x: 1169, endPoint y: 23, distance: 12.5
click at [1175, 12] on icon at bounding box center [1180, 17] width 12 height 12
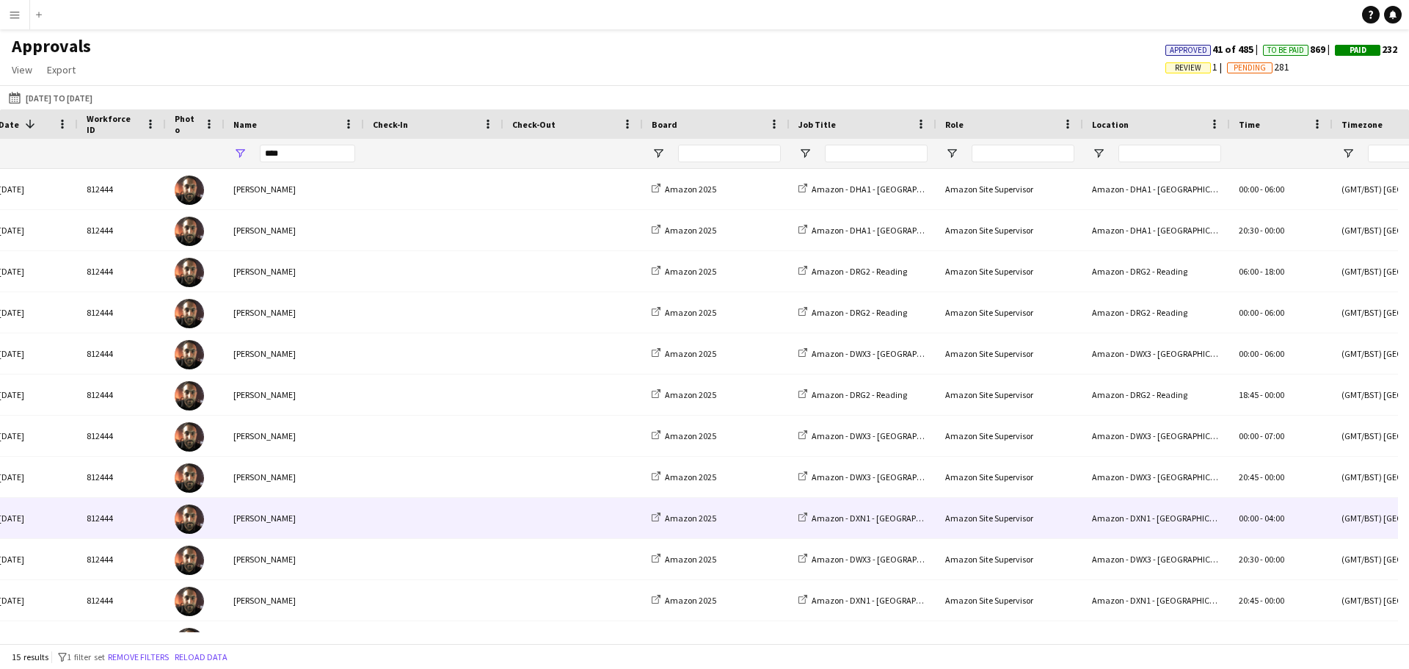
click at [492, 524] on span at bounding box center [434, 518] width 122 height 40
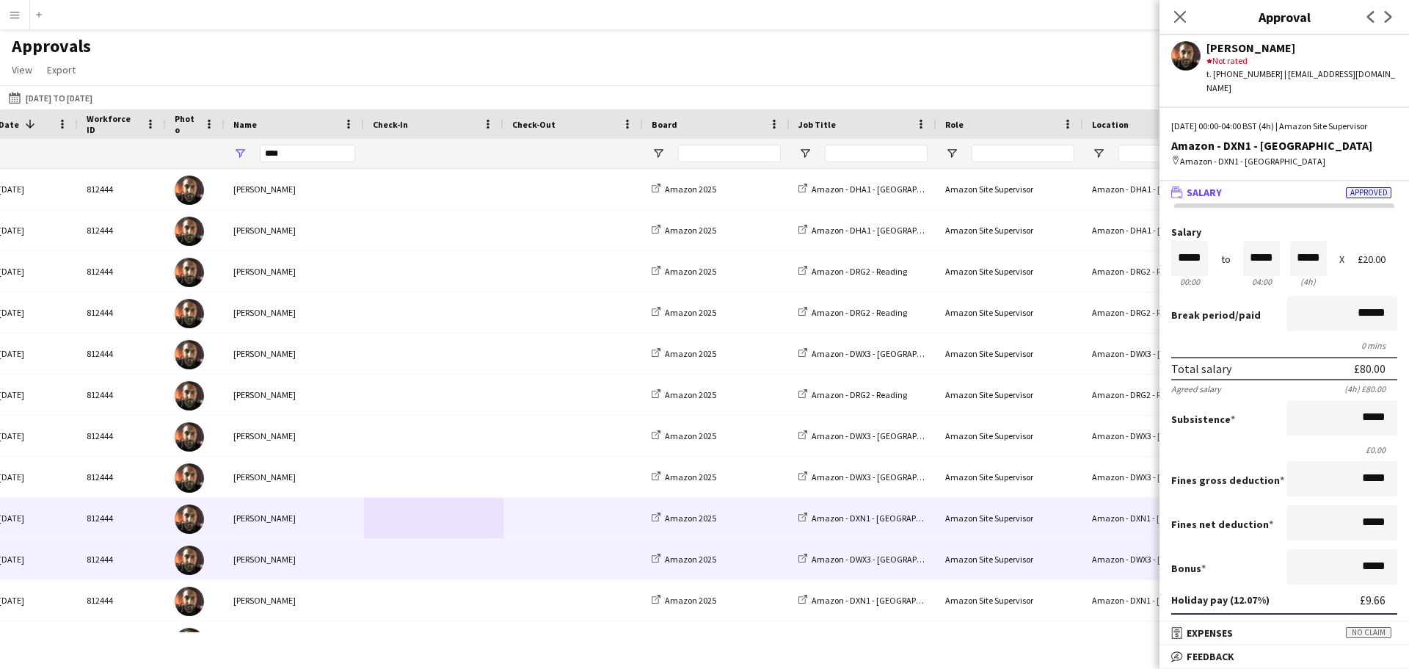
click at [460, 557] on span at bounding box center [434, 559] width 122 height 40
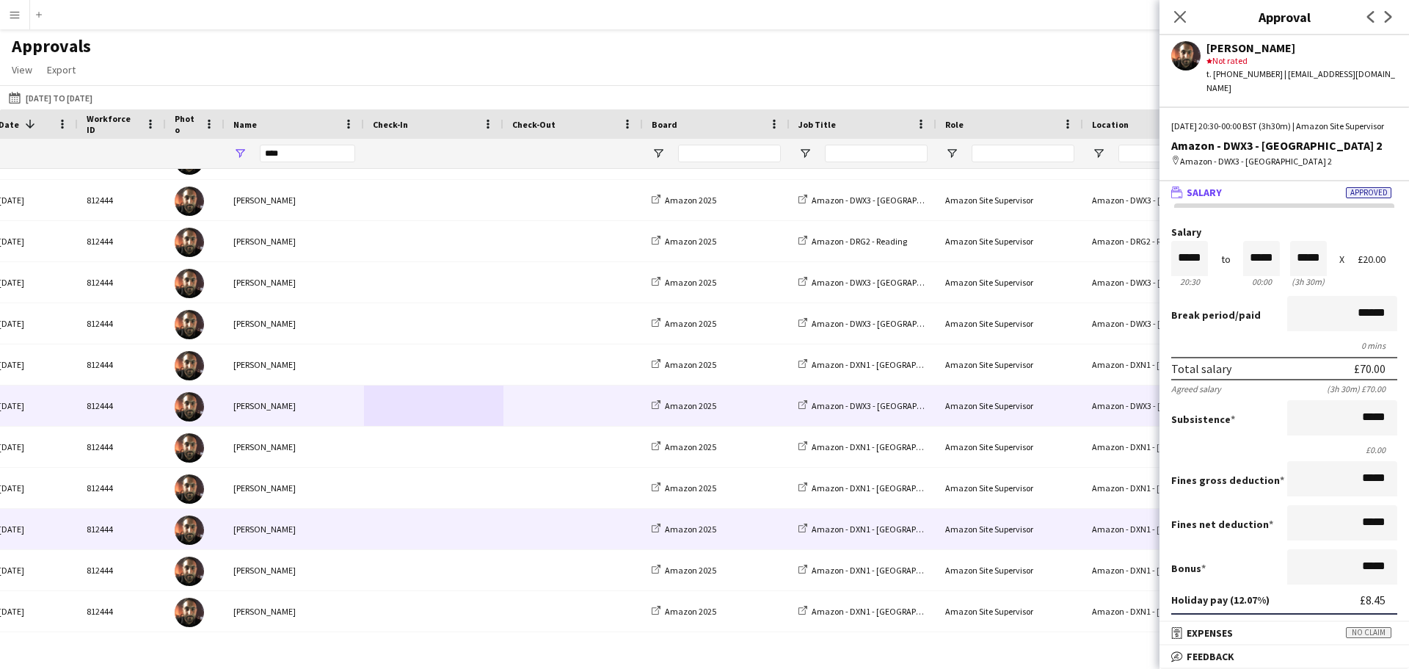
scroll to position [153, 0]
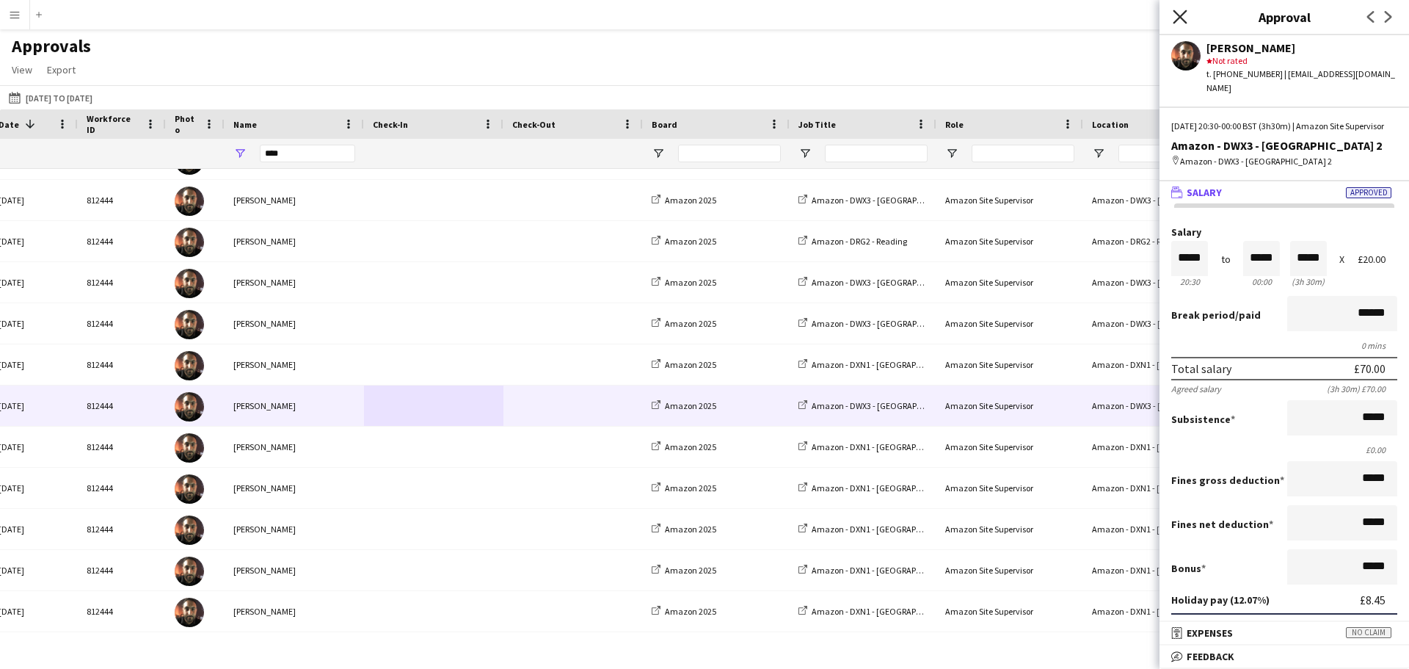
click at [1181, 19] on icon at bounding box center [1180, 17] width 14 height 14
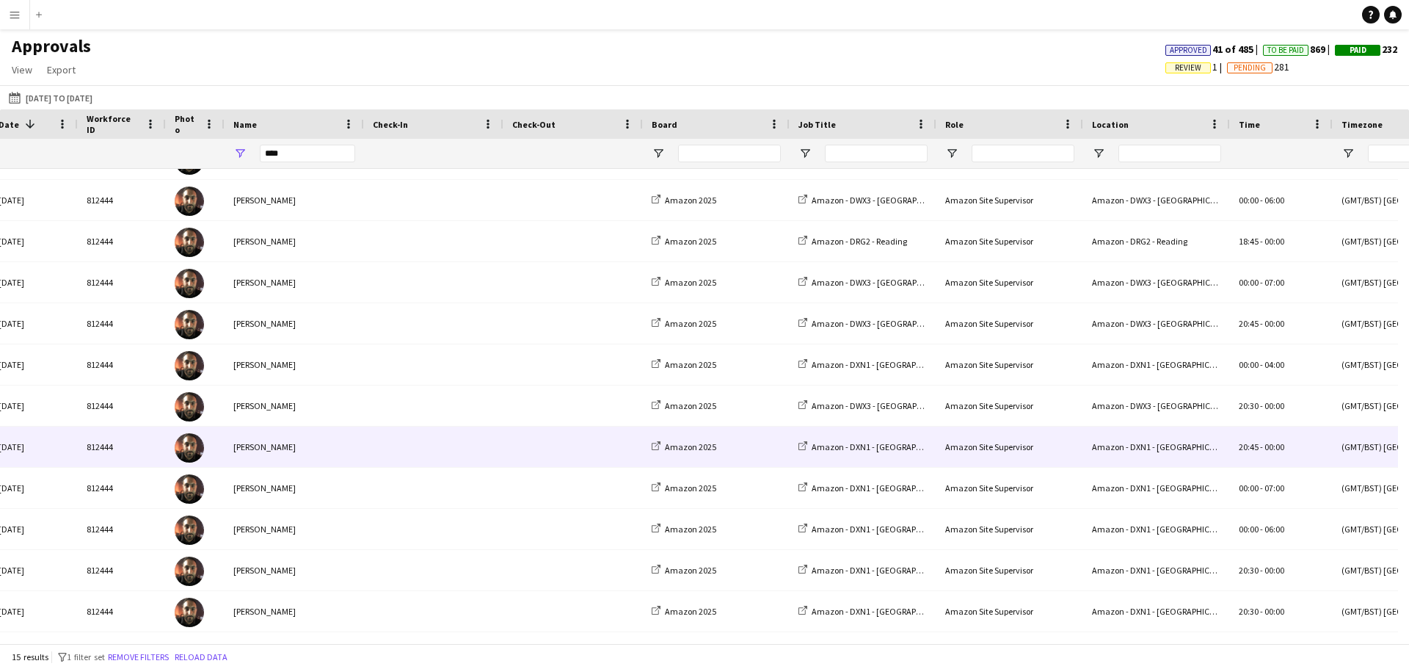
click at [445, 445] on span at bounding box center [434, 446] width 122 height 40
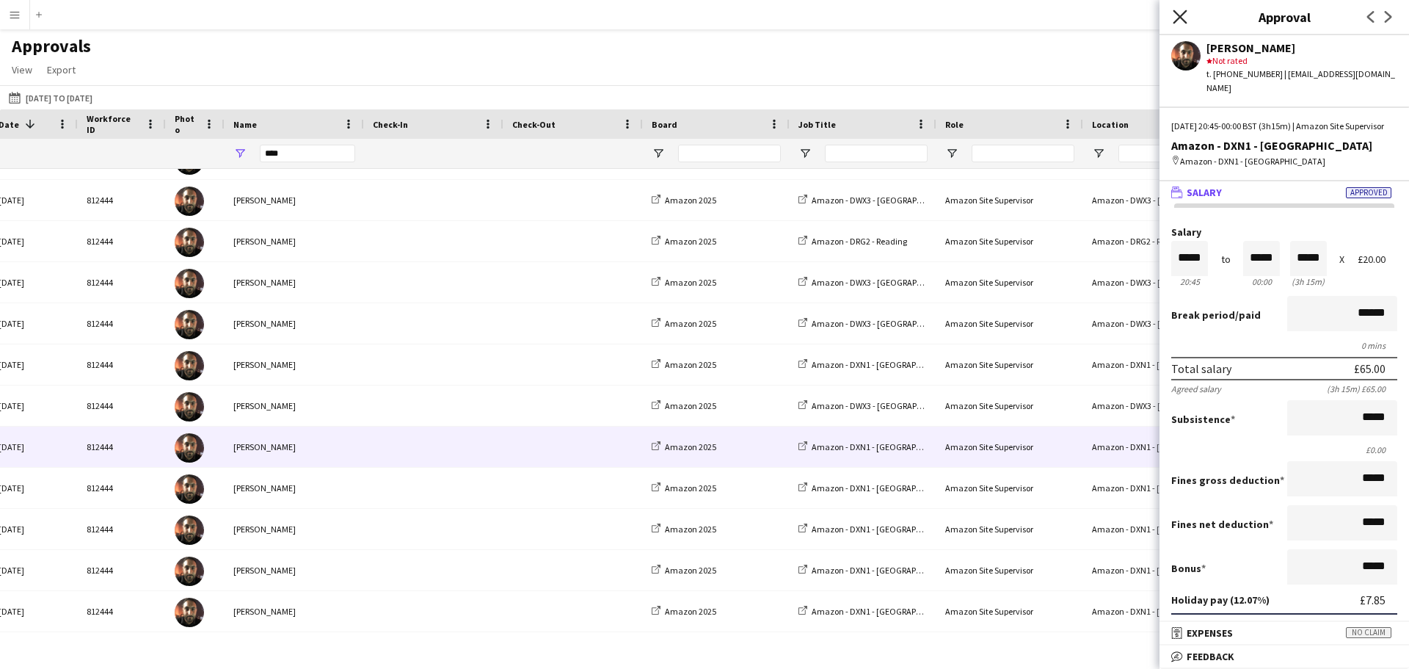
drag, startPoint x: 1179, startPoint y: 20, endPoint x: 1099, endPoint y: 62, distance: 90.3
click at [1179, 20] on icon "Close pop-in" at bounding box center [1180, 17] width 12 height 12
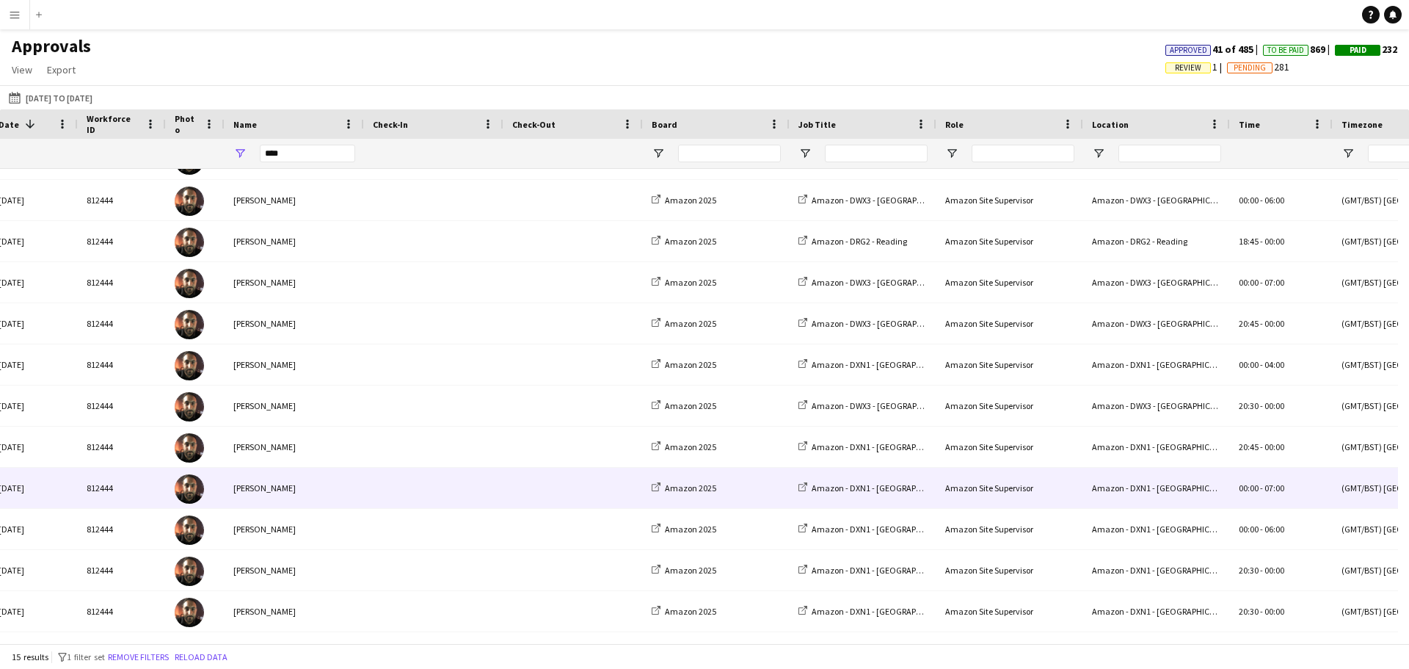
click at [513, 484] on span at bounding box center [573, 487] width 122 height 40
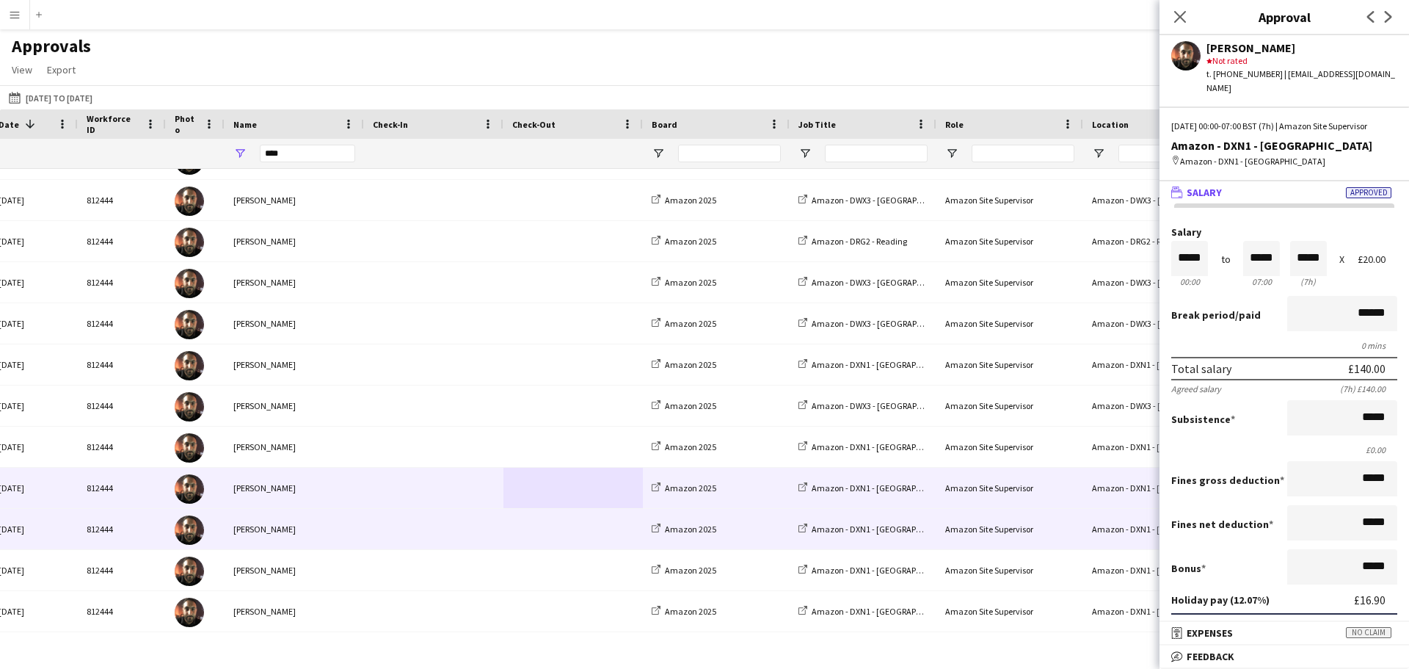
click at [317, 519] on div "[PERSON_NAME]" at bounding box center [294, 529] width 139 height 40
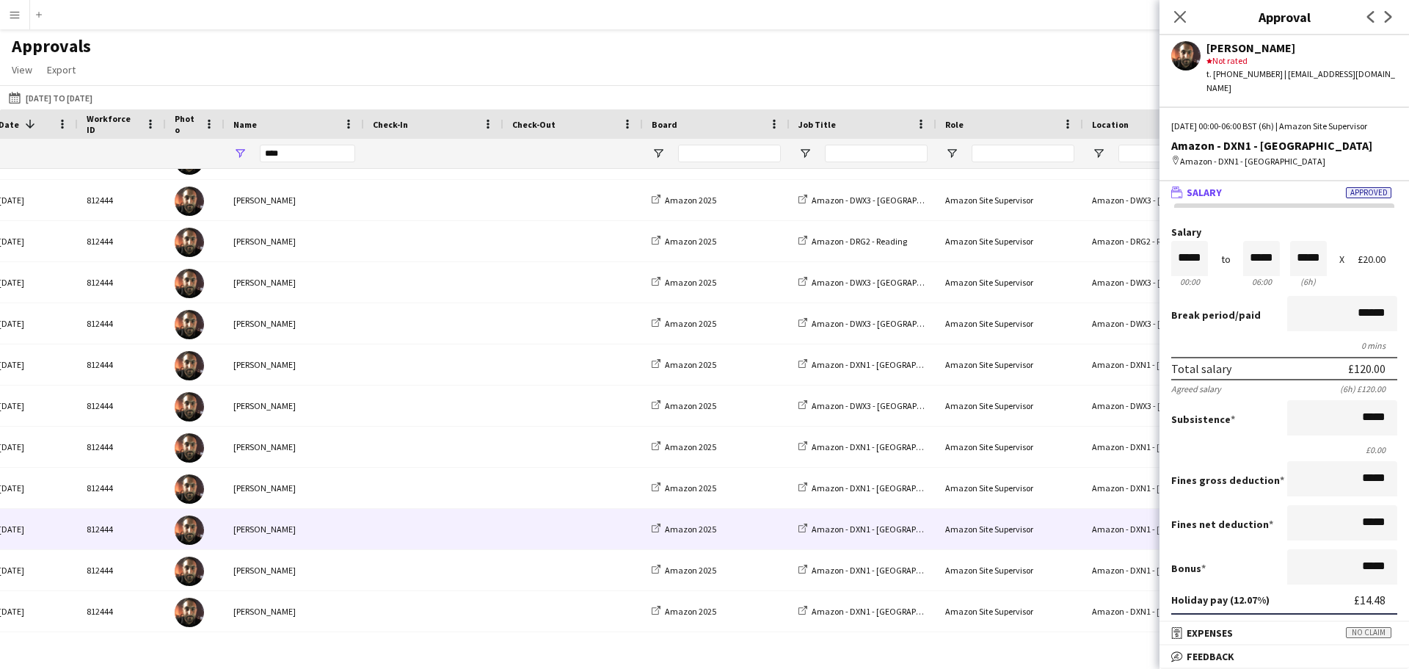
drag, startPoint x: 1178, startPoint y: 20, endPoint x: 1172, endPoint y: 39, distance: 20.0
click at [1178, 20] on icon at bounding box center [1180, 17] width 12 height 12
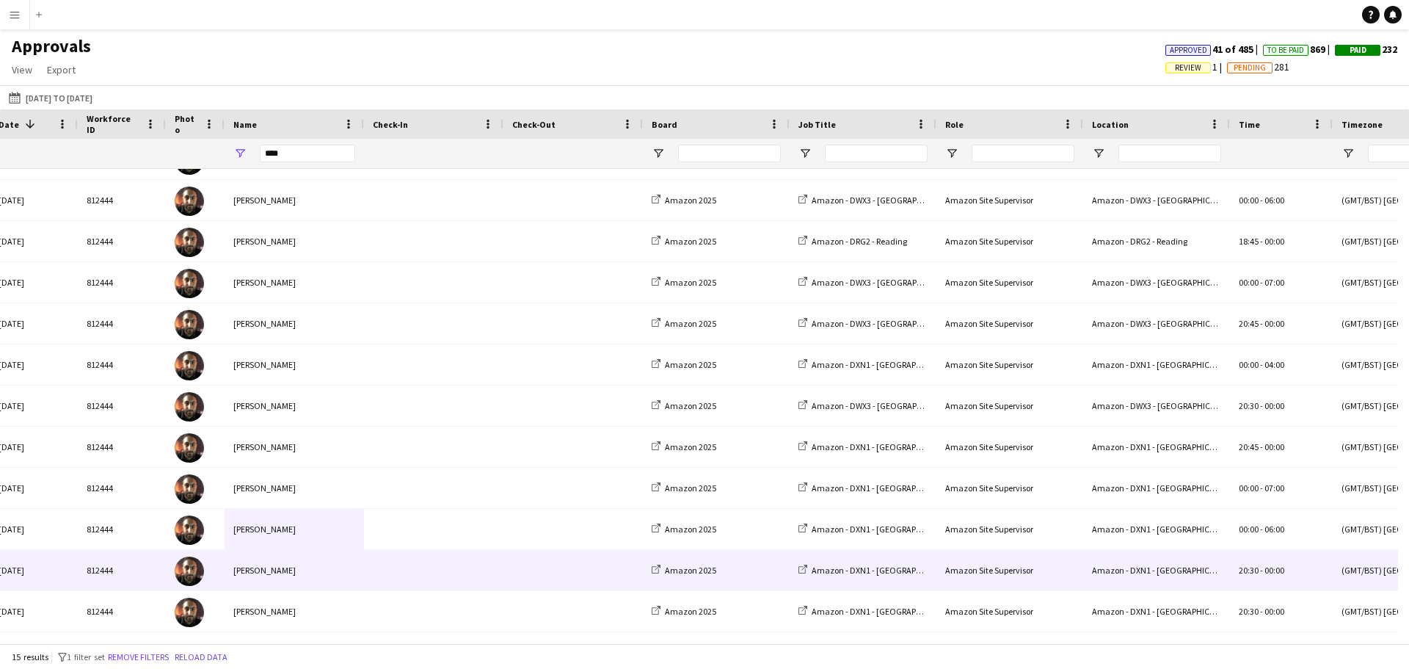
click at [337, 572] on div "[PERSON_NAME]" at bounding box center [294, 570] width 139 height 40
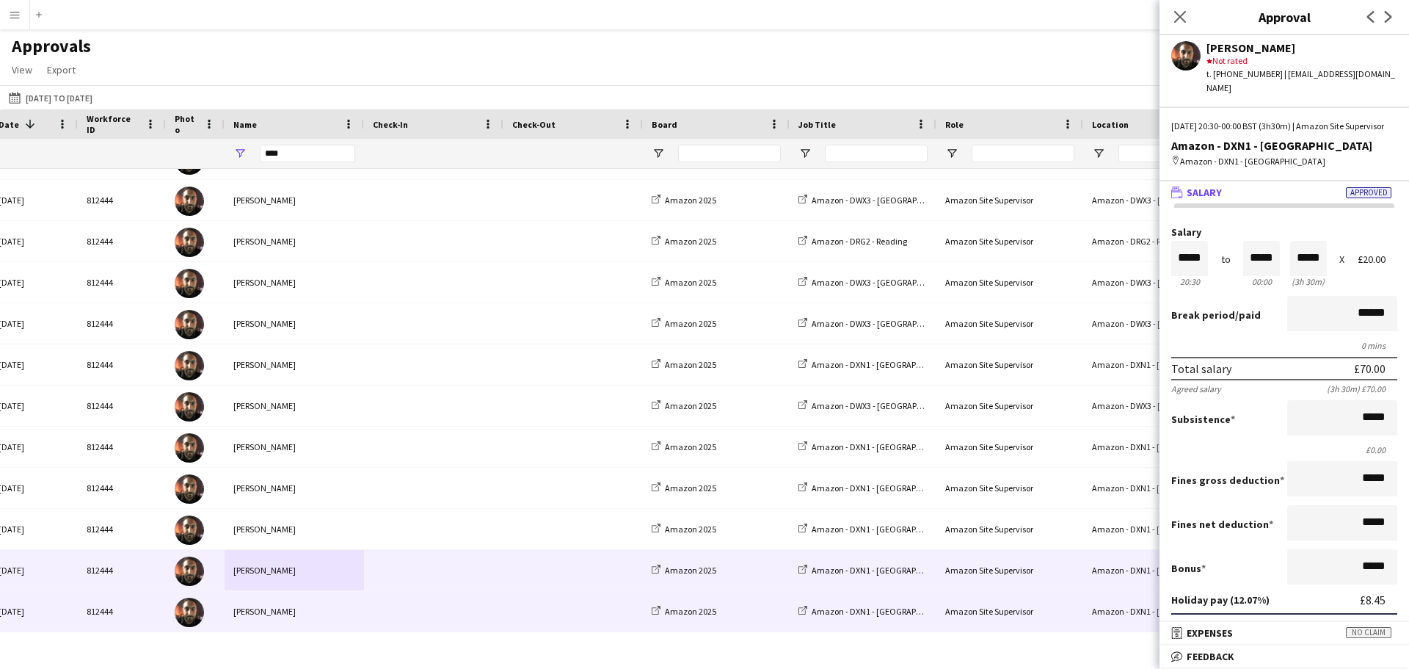
click at [495, 604] on div at bounding box center [433, 611] width 139 height 40
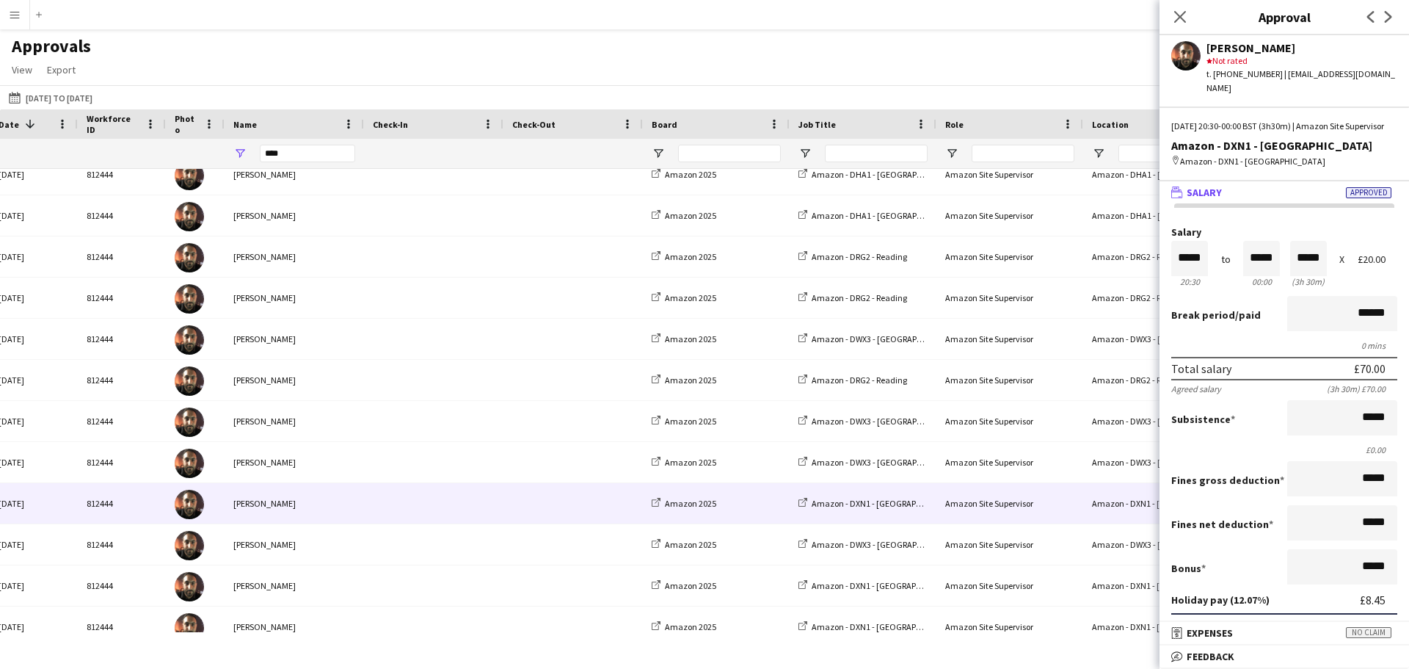
scroll to position [7, 0]
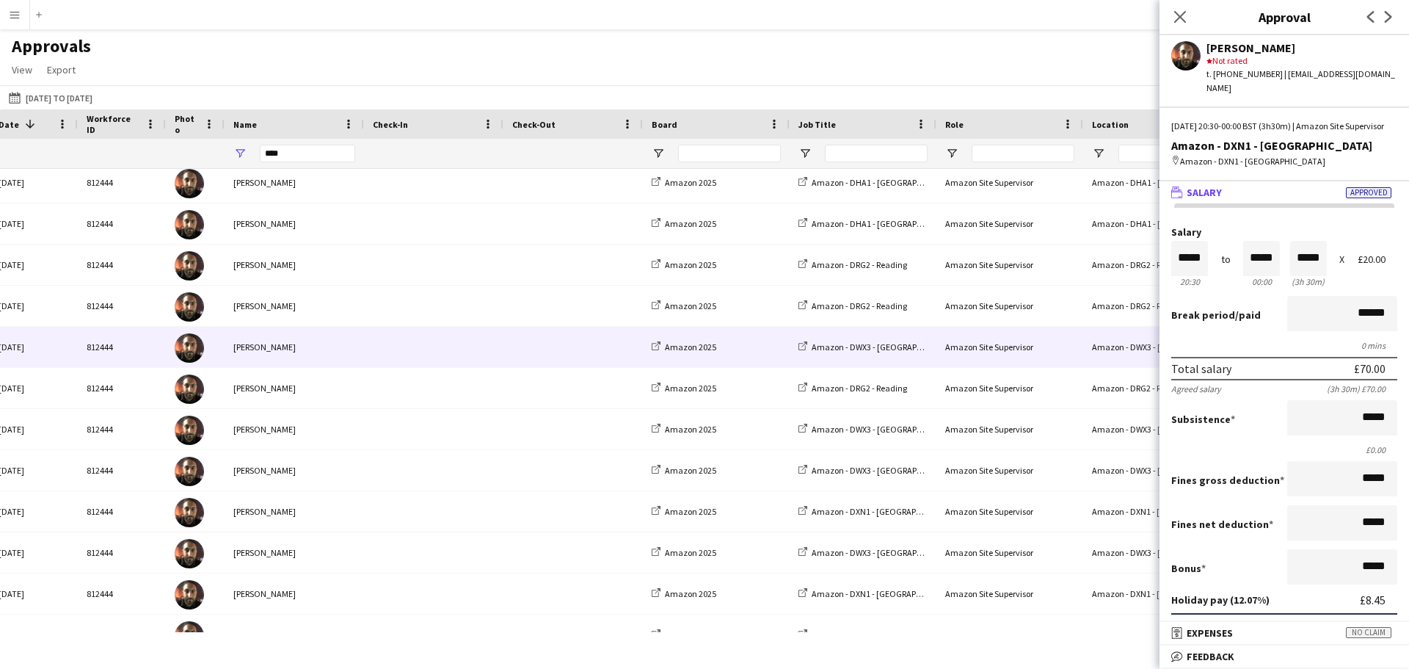
click at [423, 347] on span at bounding box center [434, 347] width 122 height 40
click at [941, 54] on div "Approvals View Customise view Customise filters Reset Filters Reset View Reset …" at bounding box center [704, 60] width 1409 height 50
